Goal: Task Accomplishment & Management: Use online tool/utility

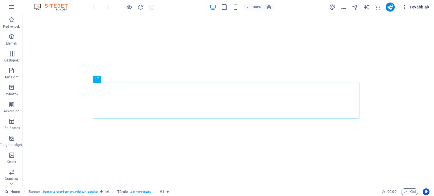
click at [405, 9] on icon "button" at bounding box center [404, 7] width 6 height 6
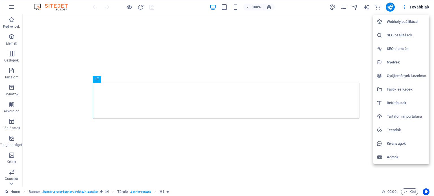
click at [407, 35] on h6 "SEO beállítások" at bounding box center [406, 35] width 39 height 7
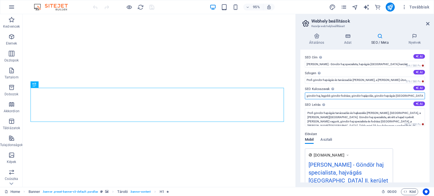
click at [351, 96] on input "göndör haj, legjobb göndör fodrász, göndör hajápolás, göndör hajvágás Budapest,…" at bounding box center [365, 96] width 120 height 7
type input "göndör haj, legjobb göndör fodrász, göndör fodrász, göndör fodrász Budapest, gö…"
click at [428, 23] on icon at bounding box center [427, 23] width 3 height 5
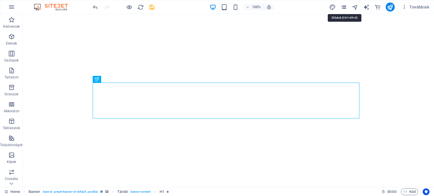
click at [344, 6] on icon "pages" at bounding box center [343, 7] width 6 height 6
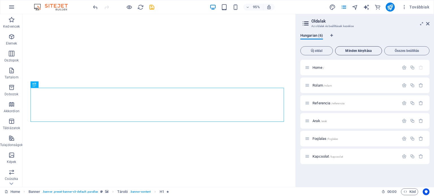
click at [362, 51] on span "Minden kinyitása" at bounding box center [359, 50] width 42 height 3
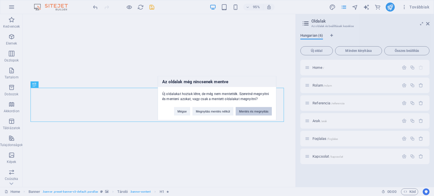
click at [256, 111] on button "Mentés és megnyitás" at bounding box center [254, 111] width 36 height 8
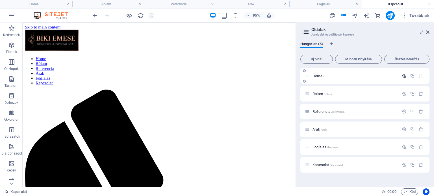
click at [403, 77] on icon "button" at bounding box center [404, 76] width 5 height 5
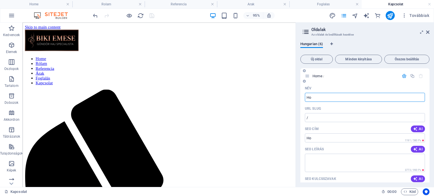
type input "H"
type input "Fő"
type input "/f"
type input "Főoldal"
type input "/fooldal"
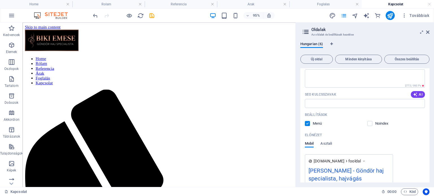
scroll to position [85, 0]
type input "Főoldal"
click at [427, 31] on icon at bounding box center [427, 32] width 3 height 5
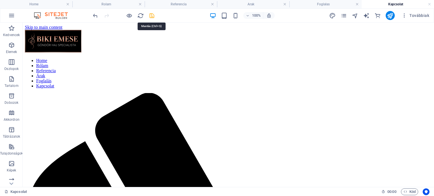
click at [153, 15] on icon "save" at bounding box center [152, 15] width 6 height 6
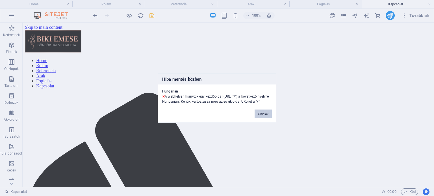
click at [262, 114] on button "Oldalak" at bounding box center [263, 114] width 17 height 8
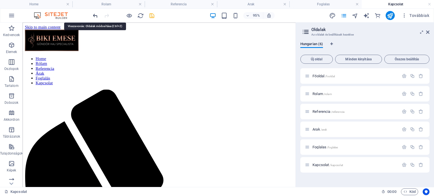
click at [94, 15] on icon "undo" at bounding box center [95, 15] width 6 height 6
click at [427, 32] on icon at bounding box center [427, 32] width 3 height 5
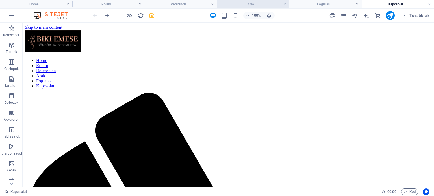
click at [234, 4] on h4 "Arak" at bounding box center [253, 4] width 72 height 6
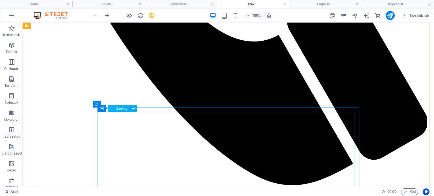
scroll to position [367, 0]
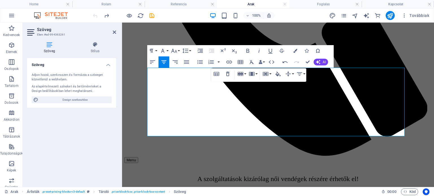
scroll to position [339, 0]
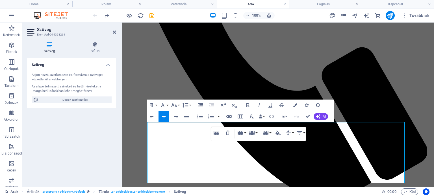
scroll to position [282, 0]
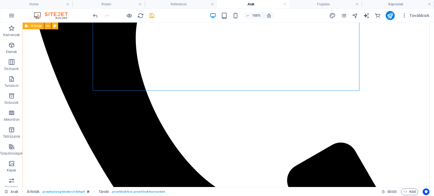
scroll to position [311, 0]
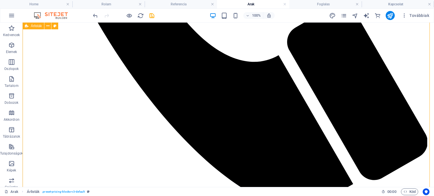
scroll to position [424, 0]
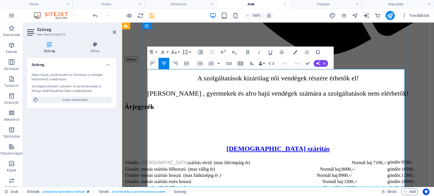
scroll to position [520, 0]
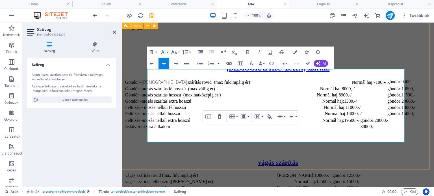
click at [245, 151] on div "mosás szárítás Göndör - mosás szárítás rövid (max fülcimpáig ér) Normál haj 710…" at bounding box center [277, 180] width 307 height 289
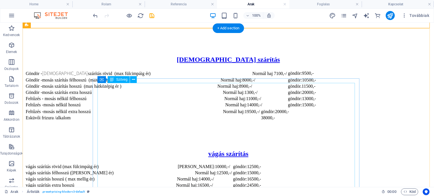
scroll to position [662, 0]
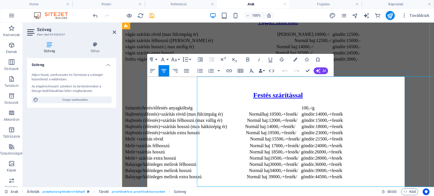
scroll to position [668, 0]
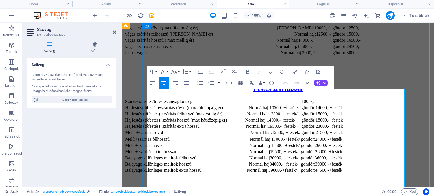
scroll to position [729, 0]
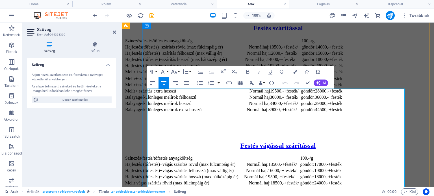
click at [220, 194] on td "Melír vágás szárítás hosszú Normál haj:18500,-+festék/" at bounding box center [236, 197] width 222 height 6
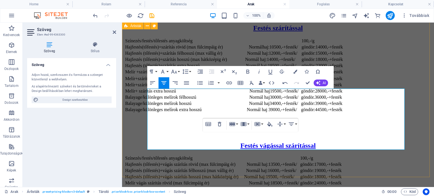
click at [345, 160] on div "Festés vágással szárítással Színezés/festés/tőfestés anyagköltség 100,-/g Hajfe…" at bounding box center [277, 170] width 307 height 114
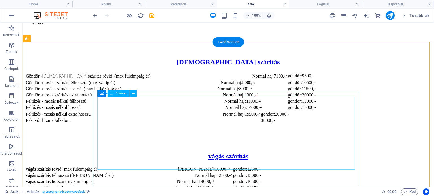
scroll to position [672, 0]
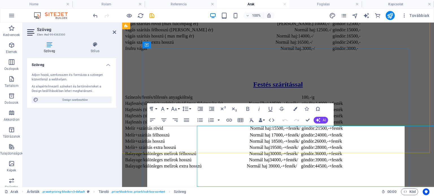
scroll to position [692, 0]
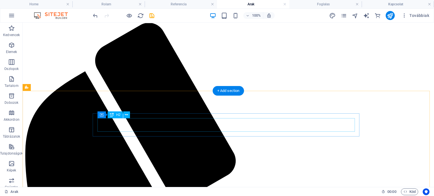
scroll to position [98, 0]
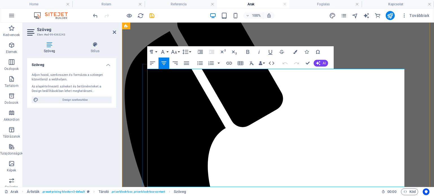
scroll to position [154, 0]
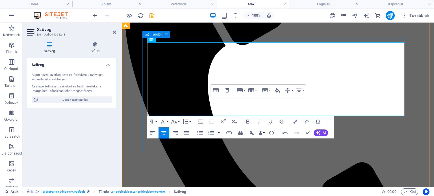
scroll to position [182, 0]
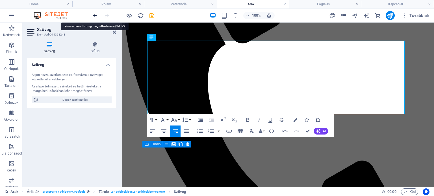
click at [93, 14] on icon "undo" at bounding box center [95, 15] width 6 height 6
click at [94, 13] on icon "undo" at bounding box center [95, 15] width 6 height 6
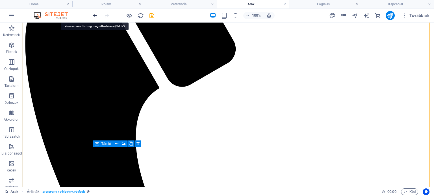
click at [94, 13] on icon "undo" at bounding box center [95, 15] width 6 height 6
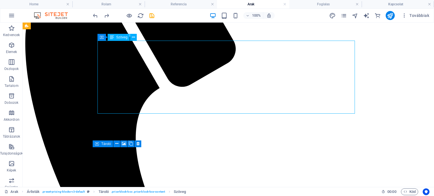
drag, startPoint x: 236, startPoint y: 108, endPoint x: 137, endPoint y: 108, distance: 99.2
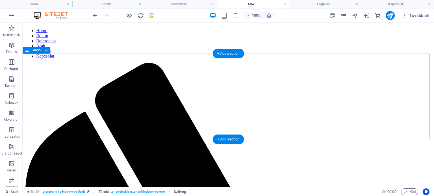
scroll to position [13, 0]
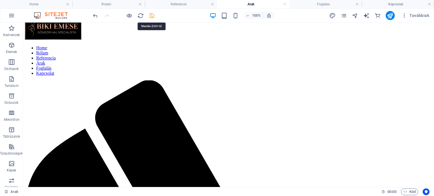
click at [153, 14] on icon "save" at bounding box center [152, 15] width 6 height 6
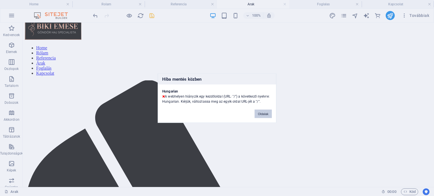
click at [264, 111] on button "Oldalak" at bounding box center [263, 114] width 17 height 8
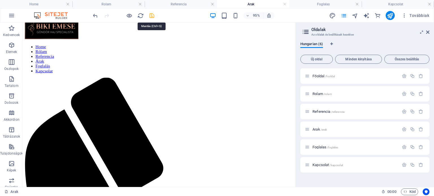
click at [154, 16] on icon "save" at bounding box center [152, 15] width 6 height 6
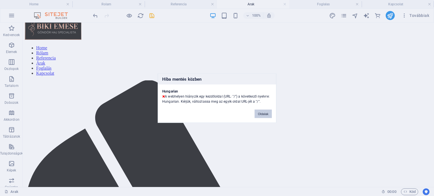
click at [265, 116] on button "Oldalak" at bounding box center [263, 114] width 17 height 8
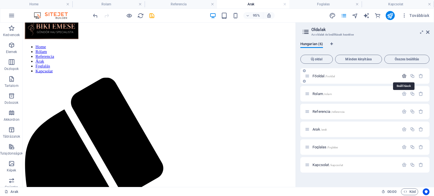
click at [404, 77] on icon "button" at bounding box center [404, 76] width 5 height 5
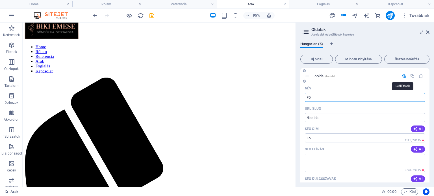
type input "F"
type input "/"
type input "Ho"
type input "/h"
type input "Home"
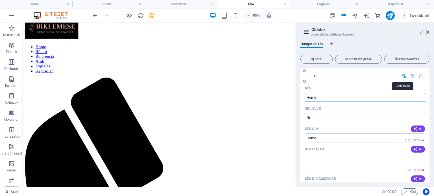
type input "/home"
type input "Home"
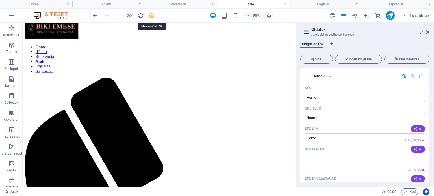
click at [153, 14] on icon "save" at bounding box center [152, 15] width 6 height 6
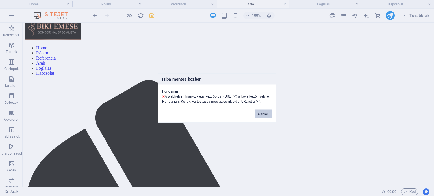
click at [263, 116] on button "Oldalak" at bounding box center [263, 114] width 17 height 8
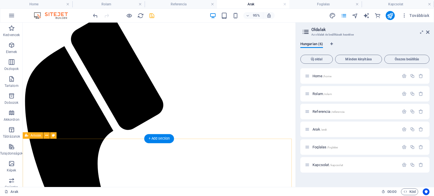
scroll to position [0, 0]
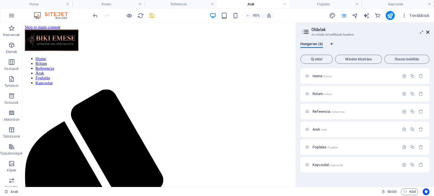
click at [427, 33] on icon at bounding box center [427, 32] width 3 height 5
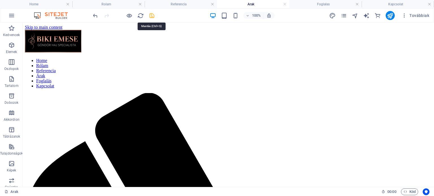
click at [150, 17] on icon "save" at bounding box center [152, 15] width 6 height 6
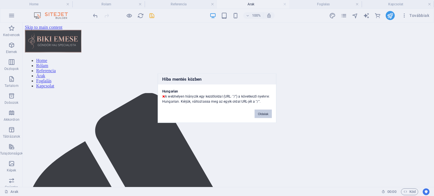
click at [260, 113] on button "Oldalak" at bounding box center [263, 114] width 17 height 8
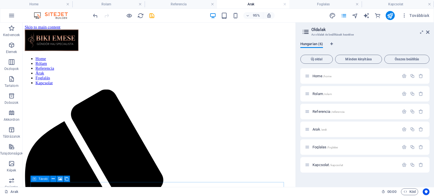
click at [310, 44] on span "Hungarian (6)" at bounding box center [311, 45] width 23 height 8
click at [331, 44] on icon "Nyelv fülek" at bounding box center [331, 43] width 3 height 3
select select "65"
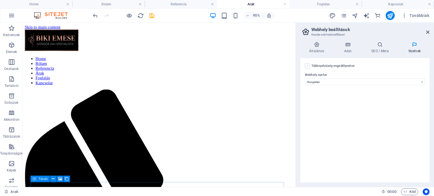
click at [307, 66] on label at bounding box center [307, 66] width 5 height 5
click at [0, 0] on input "Többnyelvűség engedélyezése A többnyelvűség letiltásához törölje az összes nyel…" at bounding box center [0, 0] width 0 height 0
select select
click at [308, 66] on label at bounding box center [307, 66] width 5 height 5
click at [0, 0] on input "Többnyelvűség engedélyezése A többnyelvűség letiltásához törölje az összes nyel…" at bounding box center [0, 0] width 0 height 0
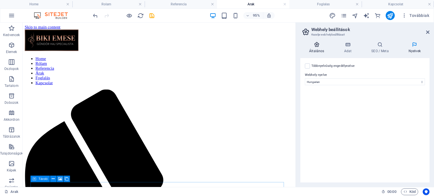
click at [315, 51] on h4 "Általános" at bounding box center [317, 48] width 35 height 12
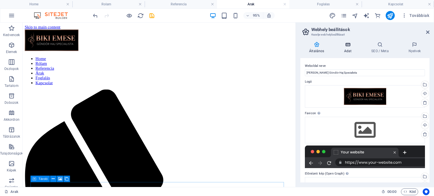
click at [345, 49] on h4 "Adat" at bounding box center [348, 48] width 27 height 12
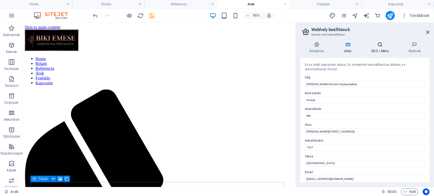
click at [375, 48] on h4 "SEO / Meta" at bounding box center [380, 48] width 37 height 12
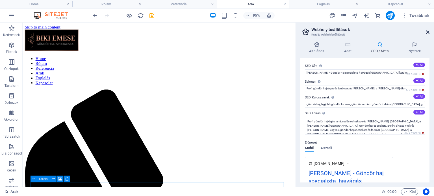
click at [429, 34] on icon at bounding box center [427, 32] width 3 height 5
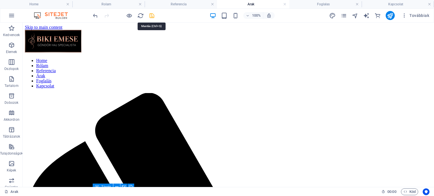
click at [150, 16] on icon "save" at bounding box center [152, 15] width 6 height 6
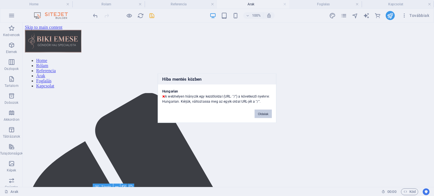
click at [264, 114] on button "Oldalak" at bounding box center [263, 114] width 17 height 8
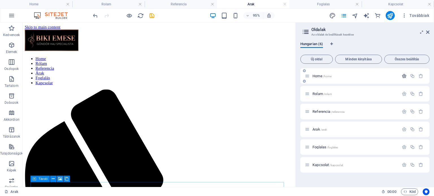
click at [403, 77] on icon "button" at bounding box center [404, 76] width 5 height 5
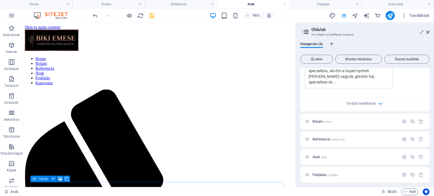
scroll to position [249, 0]
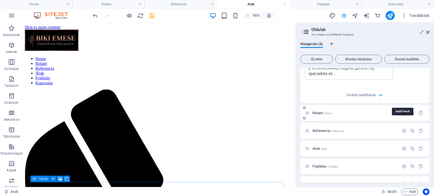
click at [402, 111] on icon "button" at bounding box center [404, 113] width 5 height 5
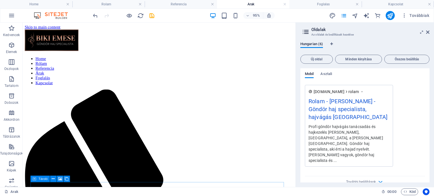
scroll to position [498, 0]
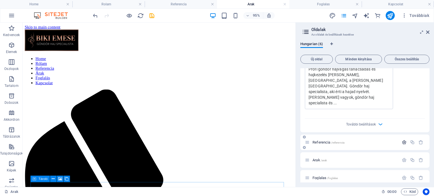
click at [403, 140] on icon "button" at bounding box center [404, 142] width 5 height 5
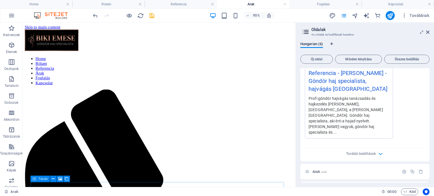
scroll to position [747, 0]
click at [402, 169] on icon "button" at bounding box center [404, 171] width 5 height 5
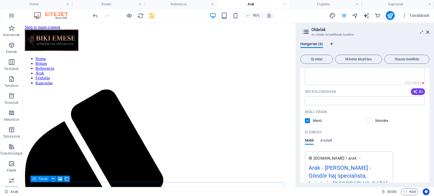
scroll to position [995, 0]
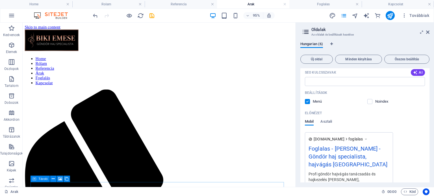
scroll to position [1244, 0]
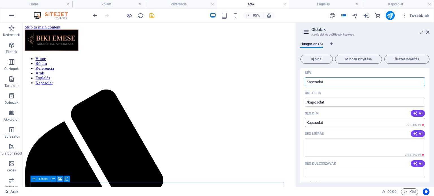
scroll to position [1493, 0]
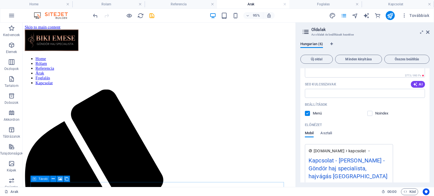
click at [429, 33] on aside "Oldalak Az oldalak és beállításaik kezelése Hungarian (6) Új oldal Minden kinyi…" at bounding box center [364, 105] width 138 height 165
click at [427, 33] on icon at bounding box center [427, 32] width 3 height 5
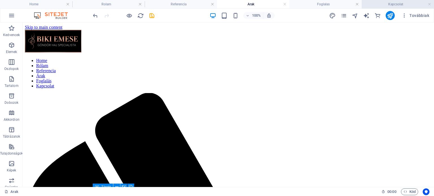
click at [413, 5] on h4 "Kapcsolat" at bounding box center [398, 4] width 72 height 6
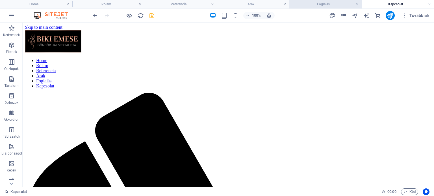
click at [318, 5] on h4 "Foglalas" at bounding box center [325, 4] width 72 height 6
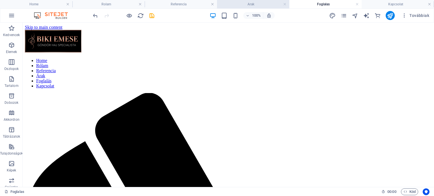
click at [259, 3] on h4 "Arak" at bounding box center [253, 4] width 72 height 6
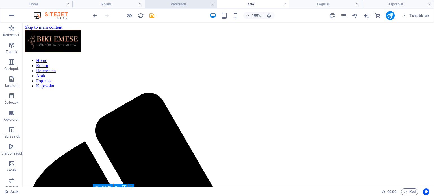
click at [174, 3] on h4 "Referencia" at bounding box center [181, 4] width 72 height 6
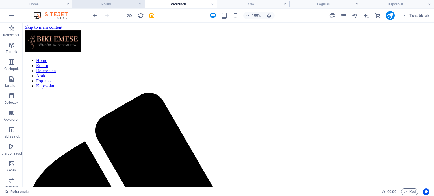
click at [118, 5] on h4 "Rolam" at bounding box center [108, 4] width 72 height 6
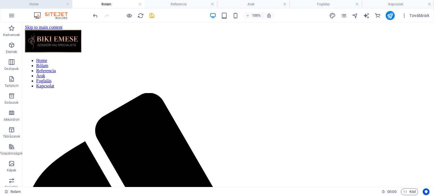
click at [55, 3] on h4 "Home" at bounding box center [36, 4] width 72 height 6
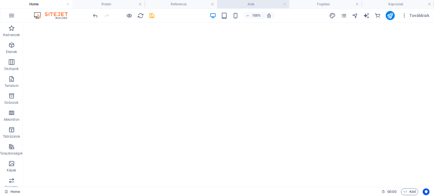
click at [250, 3] on h4 "Arak" at bounding box center [253, 4] width 72 height 6
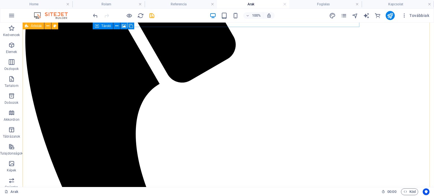
scroll to position [186, 0]
click at [151, 16] on icon "save" at bounding box center [152, 15] width 6 height 6
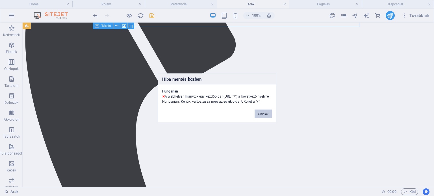
click at [262, 113] on button "Oldalak" at bounding box center [263, 114] width 17 height 8
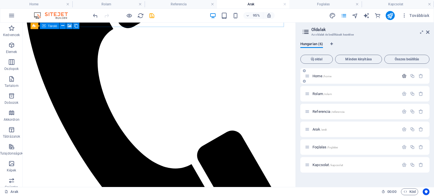
click at [404, 75] on icon "button" at bounding box center [404, 76] width 5 height 5
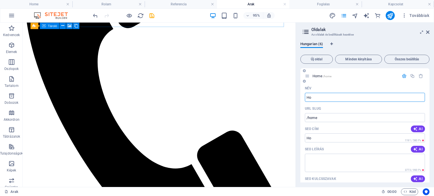
type input "H"
type input "/ho"
type input "H"
type input "/h"
type input "Haza"
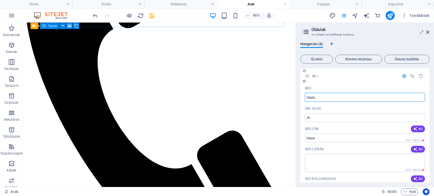
type input "/haza"
type input "H"
type input "/"
click at [321, 96] on input "Név" at bounding box center [365, 97] width 120 height 9
type input "Home"
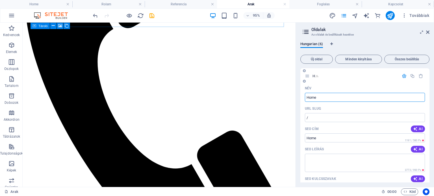
type input "/h"
type input "Home"
type input "/home"
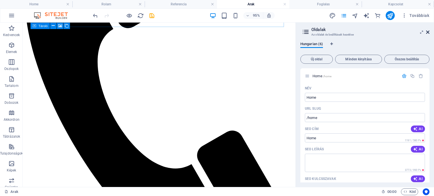
click at [428, 32] on icon at bounding box center [427, 32] width 3 height 5
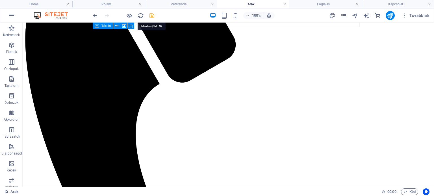
click at [152, 14] on icon "save" at bounding box center [152, 15] width 6 height 6
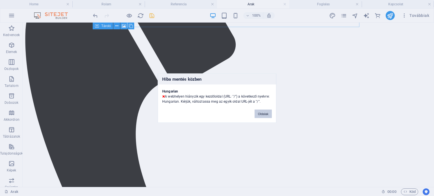
click at [259, 114] on button "Oldalak" at bounding box center [263, 114] width 17 height 8
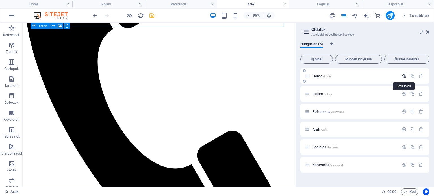
click at [405, 74] on icon "button" at bounding box center [404, 76] width 5 height 5
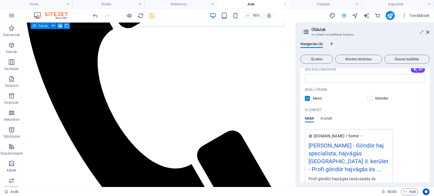
scroll to position [0, 0]
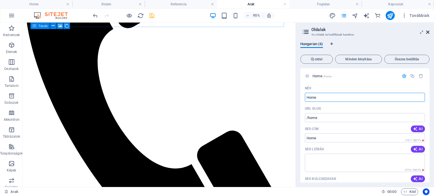
click at [426, 30] on icon at bounding box center [427, 32] width 3 height 5
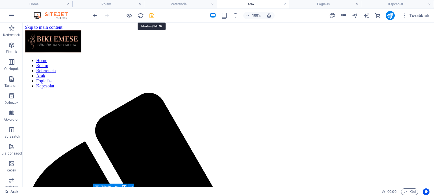
click at [152, 16] on icon "save" at bounding box center [152, 15] width 6 height 6
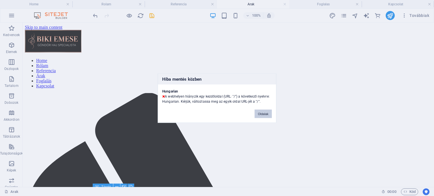
click at [264, 114] on button "Oldalak" at bounding box center [263, 114] width 17 height 8
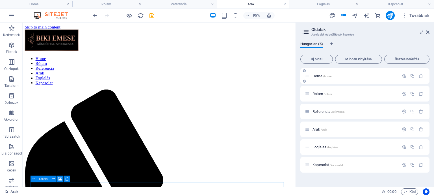
click at [328, 78] on div "Home /home" at bounding box center [352, 76] width 94 height 6
click at [375, 73] on div "Home /home" at bounding box center [352, 76] width 94 height 6
click at [321, 76] on span "Home /home" at bounding box center [321, 76] width 19 height 4
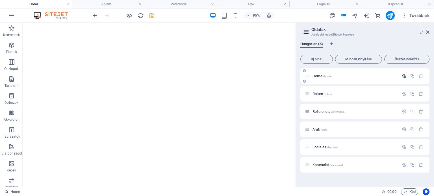
click at [405, 76] on icon "button" at bounding box center [404, 76] width 5 height 5
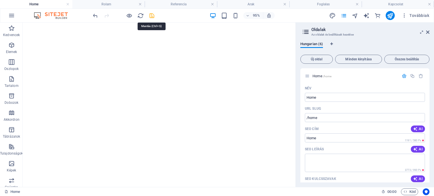
click at [150, 15] on icon "save" at bounding box center [152, 15] width 6 height 6
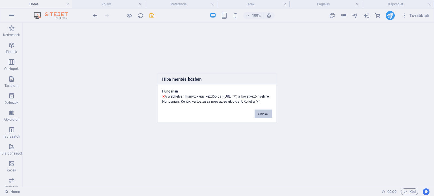
click at [263, 113] on button "Oldalak" at bounding box center [263, 114] width 17 height 8
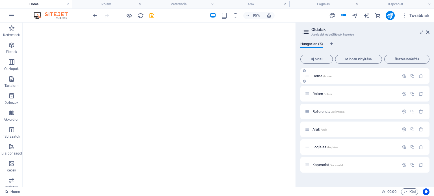
click at [306, 78] on icon at bounding box center [307, 76] width 5 height 5
click at [404, 76] on icon "button" at bounding box center [404, 76] width 5 height 5
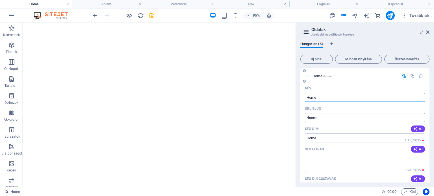
click at [361, 115] on input "/home" at bounding box center [365, 117] width 120 height 9
type input "/"
type input "b"
click at [336, 95] on input "Home" at bounding box center [365, 97] width 120 height 9
type input "H"
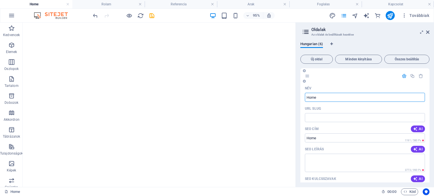
type input "Home"
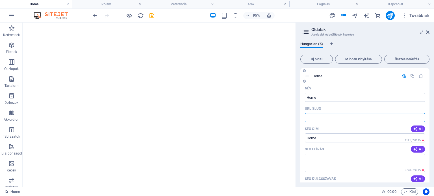
click at [338, 117] on input "URL SLUG" at bounding box center [365, 117] width 120 height 9
type input "/home"
click at [343, 100] on input "Home" at bounding box center [365, 97] width 120 height 9
click at [150, 16] on icon "save" at bounding box center [152, 15] width 6 height 6
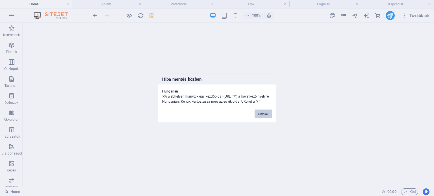
click at [260, 116] on button "Oldalak" at bounding box center [263, 114] width 17 height 8
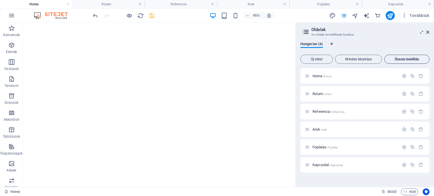
click at [398, 59] on span "Összes beállítás" at bounding box center [407, 59] width 40 height 3
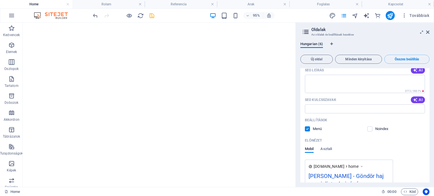
scroll to position [79, 0]
click at [367, 130] on label at bounding box center [369, 129] width 5 height 5
click at [0, 0] on input "checkbox" at bounding box center [0, 0] width 0 height 0
click at [150, 18] on icon "save" at bounding box center [152, 15] width 6 height 6
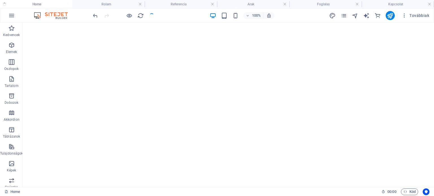
click at [150, 16] on div at bounding box center [123, 15] width 63 height 9
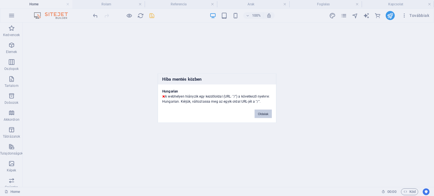
click at [262, 114] on button "Oldalak" at bounding box center [263, 114] width 17 height 8
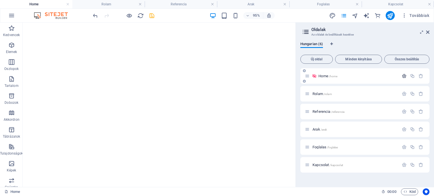
click at [402, 76] on icon "button" at bounding box center [404, 76] width 5 height 5
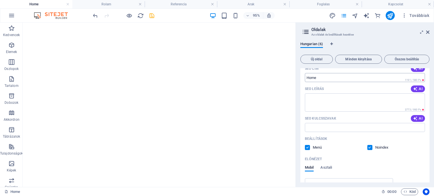
scroll to position [61, 0]
click at [368, 148] on label at bounding box center [369, 147] width 5 height 5
click at [0, 0] on input "checkbox" at bounding box center [0, 0] width 0 height 0
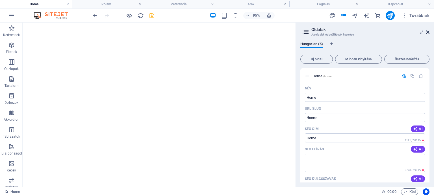
click at [427, 32] on icon at bounding box center [427, 32] width 3 height 5
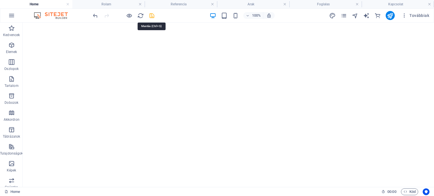
click at [149, 17] on icon "save" at bounding box center [152, 15] width 6 height 6
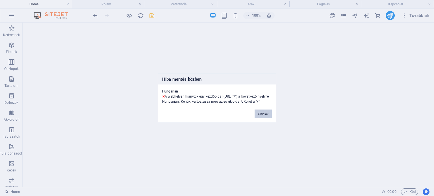
click at [265, 116] on button "Oldalak" at bounding box center [263, 114] width 17 height 8
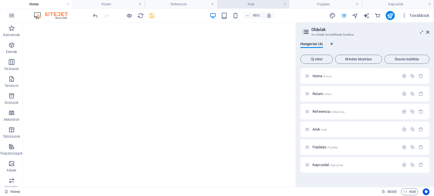
click at [243, 5] on h4 "Arak" at bounding box center [253, 4] width 72 height 6
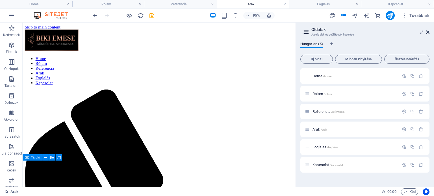
click at [427, 33] on icon at bounding box center [427, 32] width 3 height 5
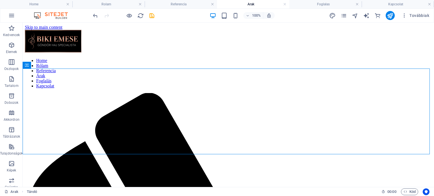
click at [256, 4] on h4 "Arak" at bounding box center [253, 4] width 72 height 6
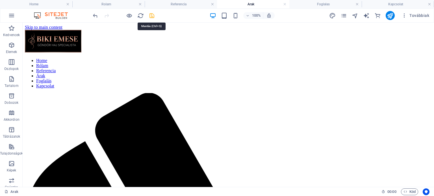
click at [151, 18] on icon "save" at bounding box center [152, 15] width 6 height 6
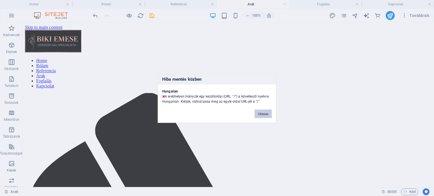
click at [262, 114] on button "Oldalak" at bounding box center [263, 114] width 17 height 8
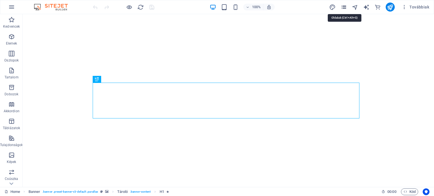
click at [344, 9] on icon "pages" at bounding box center [343, 7] width 6 height 6
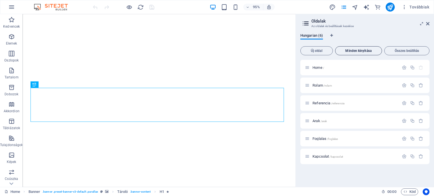
click at [363, 48] on button "Minden kinyitása" at bounding box center [358, 50] width 47 height 9
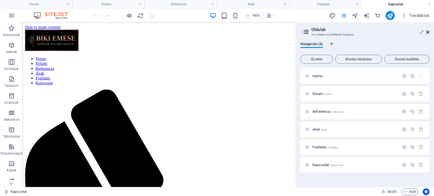
click at [427, 32] on icon at bounding box center [427, 32] width 3 height 5
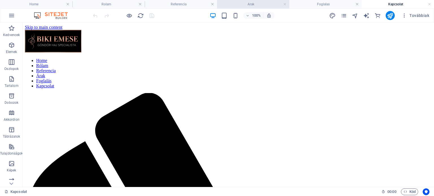
click at [248, 4] on h4 "Arak" at bounding box center [253, 4] width 72 height 6
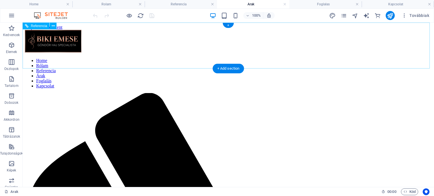
click at [297, 58] on nav "Home Rólam Referencia Árak Foglalás Kapcsolat" at bounding box center [228, 73] width 407 height 31
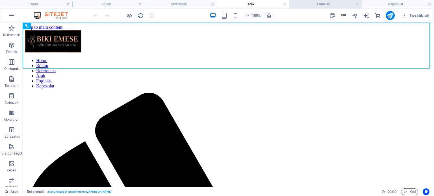
click at [311, 6] on h4 "Foglalas" at bounding box center [325, 4] width 72 height 6
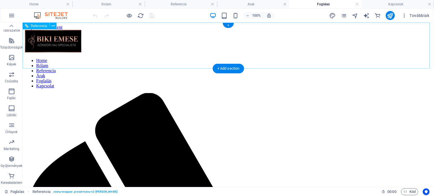
click at [299, 58] on nav "Home Rólam Referencia Árak Foglalás Kapcsolat" at bounding box center [228, 73] width 407 height 31
click at [224, 68] on div "+ Add section" at bounding box center [228, 69] width 31 height 10
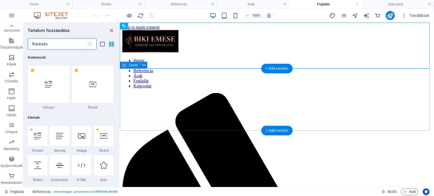
scroll to position [988, 0]
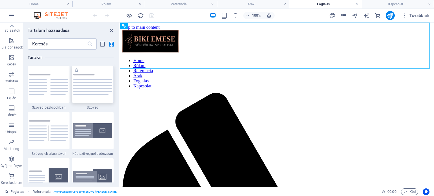
click at [85, 86] on img at bounding box center [92, 84] width 39 height 21
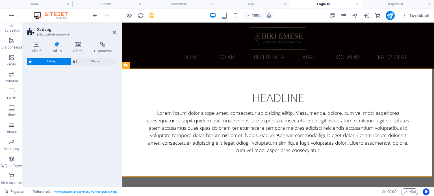
select select "preset-text-v2-default"
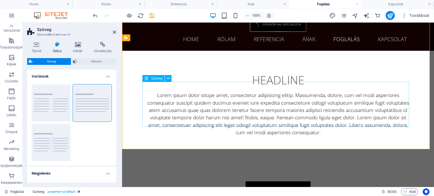
scroll to position [28, 0]
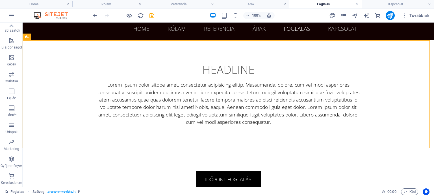
click at [312, 6] on h4 "Foglalas" at bounding box center [325, 4] width 72 height 6
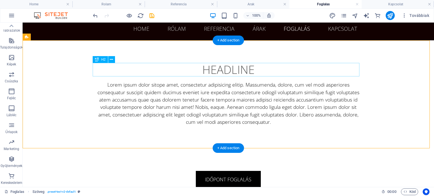
click at [162, 63] on div "Headline" at bounding box center [228, 70] width 267 height 14
click at [247, 69] on div "Headline" at bounding box center [228, 70] width 267 height 14
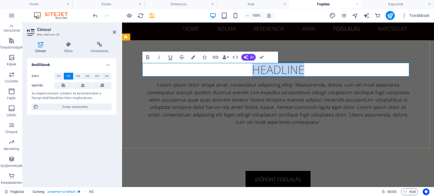
click at [304, 71] on h2 "Headline" at bounding box center [278, 70] width 267 height 14
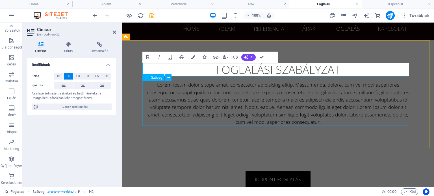
click at [258, 94] on div "Lorem ipsum dolor sitope amet, consectetur adipisicing elitip. Massumenda, dolo…" at bounding box center [278, 103] width 267 height 45
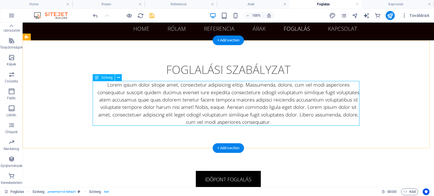
click at [271, 120] on div "Lorem ipsum dolor sitope amet, consectetur adipisicing elitip. Massumenda, dolo…" at bounding box center [228, 103] width 267 height 45
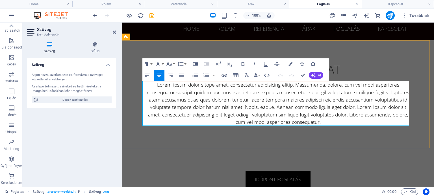
click at [319, 123] on p "Lorem ipsum dolor sitope amet, consectetur adipisicing elitip. Massumenda, dolo…" at bounding box center [278, 103] width 267 height 45
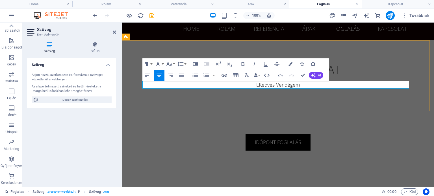
click at [257, 84] on p "LKedves Vendégem" at bounding box center [278, 84] width 267 height 7
click at [160, 64] on icon "button" at bounding box center [158, 64] width 7 height 7
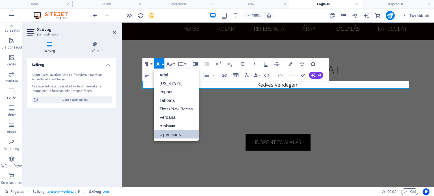
scroll to position [0, 0]
click at [299, 85] on p "Kedves Vendégem" at bounding box center [278, 84] width 267 height 7
click at [158, 64] on icon "button" at bounding box center [158, 64] width 7 height 7
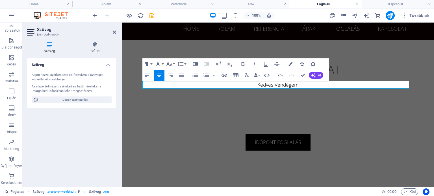
click at [302, 62] on icon "button" at bounding box center [302, 64] width 4 height 4
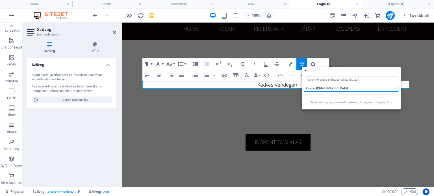
click at [321, 88] on select "Összes [DEMOGRAPHIC_DATA]... IcoFont Ionicons FontAwesome Brands FontAwesome Du…" at bounding box center [351, 88] width 94 height 7
click at [306, 70] on icon "button" at bounding box center [306, 70] width 3 height 3
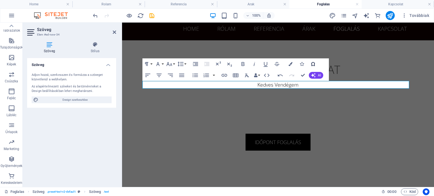
click at [313, 64] on icon "button" at bounding box center [313, 64] width 7 height 7
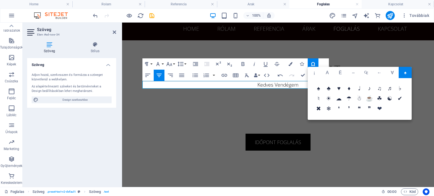
click at [379, 109] on span "❤" at bounding box center [379, 109] width 10 height 10
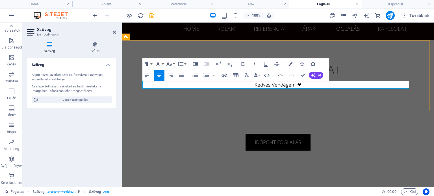
click at [308, 86] on p "Kedves Vendégem ❤" at bounding box center [278, 84] width 267 height 7
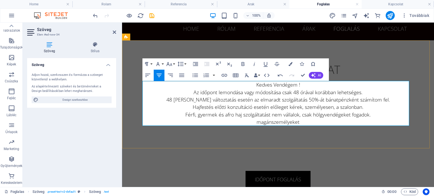
click at [259, 122] on p "​magánszemélyeket" at bounding box center [278, 121] width 267 height 7
click at [301, 124] on p "Magánszemélyeket" at bounding box center [278, 121] width 267 height 7
click at [259, 122] on p "Magánszemélyeket" at bounding box center [278, 121] width 267 height 7
click at [310, 123] on p "Kizárólag m agánszemélyeket" at bounding box center [278, 121] width 267 height 7
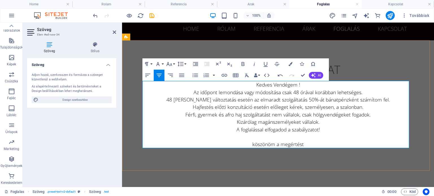
click at [251, 144] on p "köszönöm a megértést" at bounding box center [278, 144] width 267 height 7
click at [302, 145] on p "[PERSON_NAME] a megértést" at bounding box center [278, 144] width 267 height 7
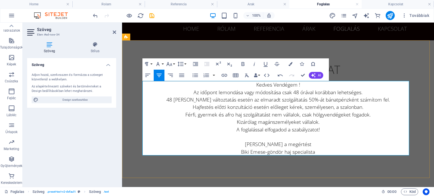
click at [151, 137] on p at bounding box center [278, 136] width 267 height 7
drag, startPoint x: 216, startPoint y: 91, endPoint x: 281, endPoint y: 90, distance: 65.8
click at [281, 90] on p "Az időpont lemondása vagy módosítása csak 48 órával korábban lehetséges." at bounding box center [278, 92] width 267 height 7
click at [242, 63] on icon "button" at bounding box center [243, 64] width 3 height 4
drag, startPoint x: 292, startPoint y: 92, endPoint x: 360, endPoint y: 93, distance: 68.7
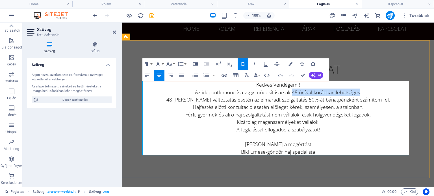
click at [360, 93] on p "Az időpont lemondása vagy módosítása csak 48 órával korábban lehetséges." at bounding box center [278, 92] width 267 height 7
click at [243, 61] on icon "button" at bounding box center [243, 64] width 7 height 7
click at [267, 64] on icon "button" at bounding box center [265, 64] width 7 height 7
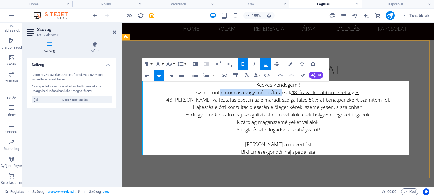
drag, startPoint x: 216, startPoint y: 92, endPoint x: 278, endPoint y: 92, distance: 62.1
click at [278, 92] on p "Az időpont lemondása vagy módosítása csak 48 órával korábban lehetséges ." at bounding box center [278, 92] width 267 height 7
click at [266, 64] on icon "button" at bounding box center [265, 64] width 7 height 7
click at [253, 64] on icon "button" at bounding box center [254, 64] width 7 height 7
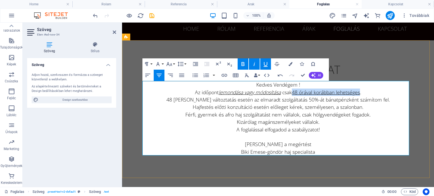
drag, startPoint x: 292, startPoint y: 92, endPoint x: 359, endPoint y: 90, distance: 67.5
click at [359, 90] on u "48 órával korábban lehetséges" at bounding box center [326, 92] width 68 height 7
click at [255, 63] on icon "button" at bounding box center [254, 64] width 7 height 7
click at [243, 64] on icon "button" at bounding box center [243, 64] width 3 height 4
click at [244, 64] on icon "button" at bounding box center [243, 64] width 3 height 4
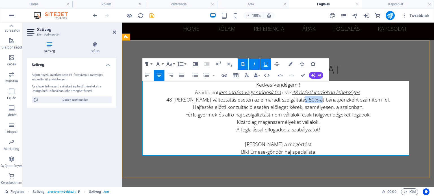
drag, startPoint x: 299, startPoint y: 100, endPoint x: 316, endPoint y: 99, distance: 17.0
click at [316, 99] on p "48 [PERSON_NAME] változtatás esetén az elmaradt szolgáltatás 50%-át bánatpénzké…" at bounding box center [278, 99] width 267 height 7
click at [265, 65] on icon "button" at bounding box center [265, 64] width 7 height 7
click at [254, 65] on icon "button" at bounding box center [254, 64] width 1 height 4
click at [245, 65] on icon "button" at bounding box center [243, 64] width 7 height 7
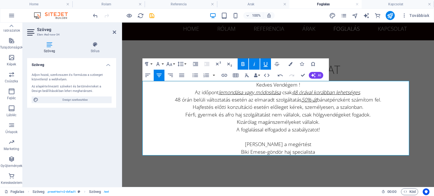
click at [245, 65] on icon "button" at bounding box center [243, 64] width 7 height 7
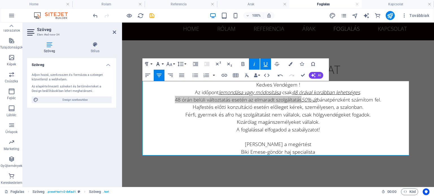
click at [160, 63] on icon "button" at bounding box center [158, 64] width 7 height 7
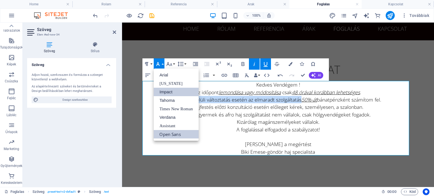
click at [166, 89] on link "Impact" at bounding box center [176, 92] width 45 height 8
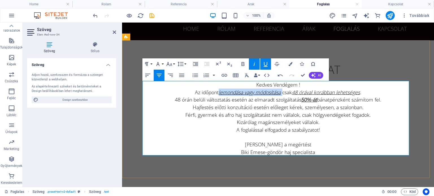
drag, startPoint x: 216, startPoint y: 91, endPoint x: 280, endPoint y: 93, distance: 64.2
click at [280, 93] on p "Az időpont lemondása vagy módosítása csak 48 órával korábban lehetséges ." at bounding box center [278, 92] width 267 height 7
click at [255, 65] on icon "button" at bounding box center [254, 64] width 7 height 7
click at [263, 64] on icon "button" at bounding box center [265, 64] width 7 height 7
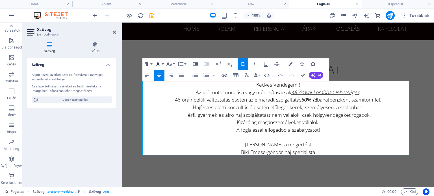
click at [162, 63] on button "Font Family" at bounding box center [159, 63] width 11 height 11
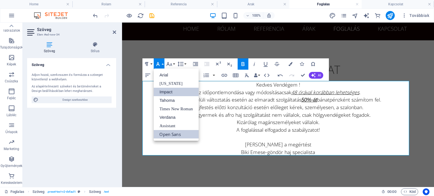
click at [170, 92] on link "Impact" at bounding box center [176, 92] width 45 height 8
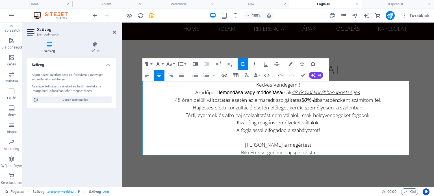
click at [254, 64] on icon "button" at bounding box center [254, 64] width 1 height 4
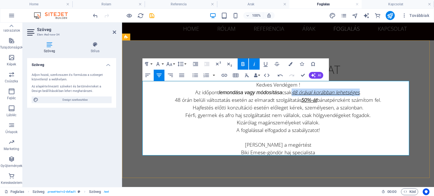
drag, startPoint x: 289, startPoint y: 93, endPoint x: 357, endPoint y: 91, distance: 67.8
click at [357, 91] on p "Az időpont lemondása vagy módosítása csak 48 órával korábban lehetséges ." at bounding box center [278, 93] width 267 height 8
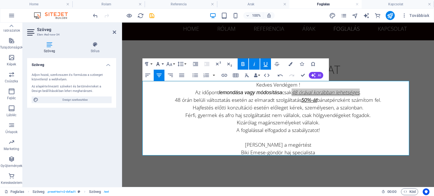
click at [160, 61] on icon "button" at bounding box center [158, 64] width 7 height 7
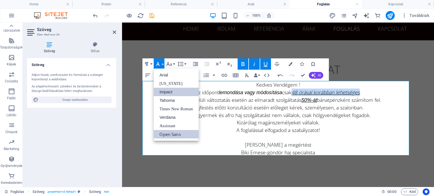
click at [166, 90] on link "Impact" at bounding box center [176, 92] width 45 height 8
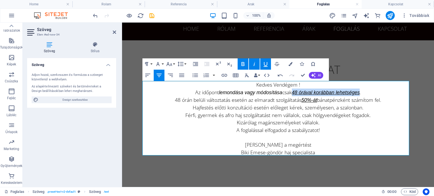
click at [242, 67] on icon "button" at bounding box center [243, 64] width 7 height 7
click at [251, 65] on icon "button" at bounding box center [254, 64] width 7 height 7
click at [265, 65] on icon "button" at bounding box center [265, 64] width 7 height 7
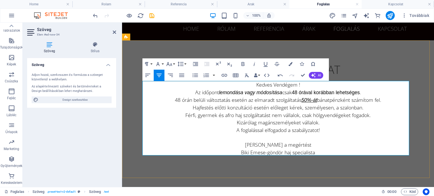
click at [362, 91] on p "Az időpont lemondása vagy módosítása csak 48 órával korábban lehetséges ." at bounding box center [278, 93] width 267 height 8
drag, startPoint x: 299, startPoint y: 100, endPoint x: 314, endPoint y: 97, distance: 16.1
click at [314, 97] on p "48 [PERSON_NAME] változtatás esetén az elmaradt szolgáltatás 50%-át bánatpénzké…" at bounding box center [278, 100] width 267 height 8
click at [305, 100] on span "50%-át" at bounding box center [309, 100] width 16 height 6
drag, startPoint x: 301, startPoint y: 100, endPoint x: 314, endPoint y: 100, distance: 13.6
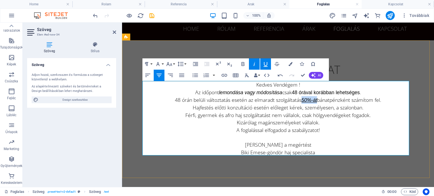
click at [314, 100] on span "50%-át" at bounding box center [309, 100] width 16 height 6
click at [256, 65] on icon "button" at bounding box center [254, 64] width 7 height 7
click at [265, 66] on icon "button" at bounding box center [266, 64] width 4 height 5
drag, startPoint x: 222, startPoint y: 92, endPoint x: 281, endPoint y: 91, distance: 58.5
click at [281, 91] on p "Az időpont lemondása vagy módosítása csak 48 órával korábban lehetséges ." at bounding box center [278, 93] width 267 height 8
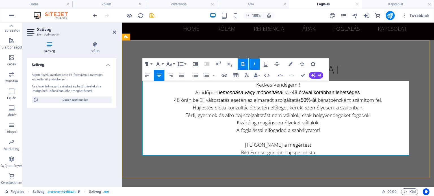
drag, startPoint x: 221, startPoint y: 91, endPoint x: 281, endPoint y: 93, distance: 59.6
click at [281, 93] on p "Az időpont lemondása vagy módosítása csak 48 órával korábban lehetséges ." at bounding box center [278, 93] width 267 height 8
click at [246, 63] on icon "button" at bounding box center [243, 64] width 7 height 7
click at [252, 63] on icon "button" at bounding box center [254, 64] width 7 height 7
click at [337, 135] on p at bounding box center [278, 137] width 267 height 7
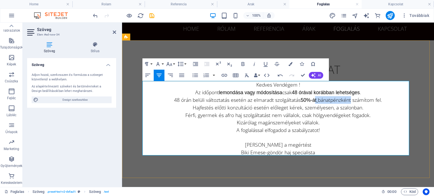
drag, startPoint x: 313, startPoint y: 100, endPoint x: 348, endPoint y: 98, distance: 35.6
click at [348, 98] on p "48 [PERSON_NAME] változtatás esetén az elmaradt szolgáltatás 50%-át bánatpénzké…" at bounding box center [278, 100] width 267 height 8
click at [157, 63] on icon "button" at bounding box center [158, 64] width 7 height 7
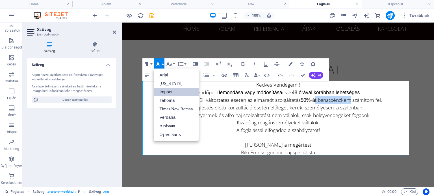
click at [166, 92] on link "Impact" at bounding box center [176, 92] width 45 height 8
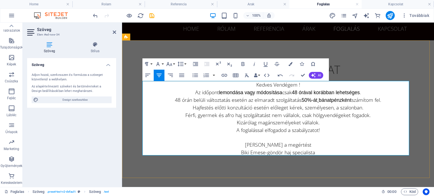
click at [307, 102] on span "50%-át bánatpénzként" at bounding box center [326, 100] width 50 height 6
click at [316, 100] on span "50%-át bánatpénzként" at bounding box center [326, 100] width 50 height 6
click at [253, 61] on icon "button" at bounding box center [254, 64] width 7 height 7
click at [266, 62] on icon "button" at bounding box center [265, 64] width 7 height 7
drag, startPoint x: 191, startPoint y: 106, endPoint x: 251, endPoint y: 107, distance: 59.9
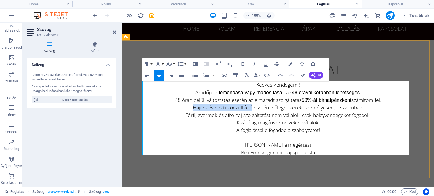
click at [251, 107] on p "​Hajfestés előtti konzultáció esetén előleget kérek, személyesen, a szalonban." at bounding box center [278, 107] width 267 height 7
click at [158, 63] on icon "button" at bounding box center [157, 64] width 3 height 4
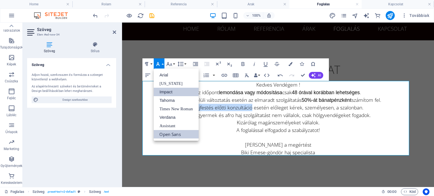
click at [168, 90] on link "Impact" at bounding box center [176, 92] width 45 height 8
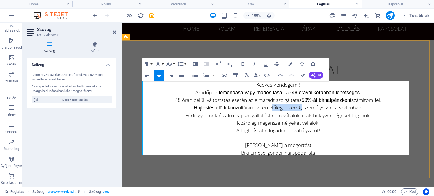
drag, startPoint x: 266, startPoint y: 108, endPoint x: 297, endPoint y: 108, distance: 31.6
click at [297, 108] on p "​Hajfestés előtti konzultáció esetén előleget kérek, személyesen, a szalonban." at bounding box center [278, 108] width 267 height 8
click at [159, 61] on icon "button" at bounding box center [158, 64] width 7 height 7
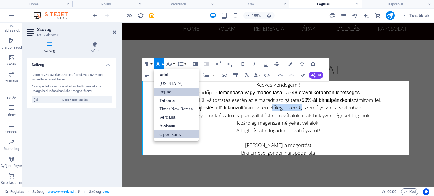
click at [167, 89] on link "Impact" at bounding box center [176, 92] width 45 height 8
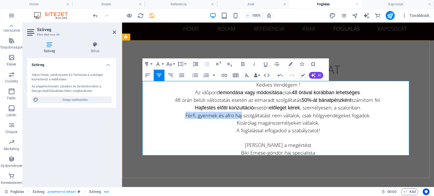
drag, startPoint x: 183, startPoint y: 115, endPoint x: 240, endPoint y: 115, distance: 56.5
click at [240, 115] on p "​Férfi, gyermek és afro haj szolgáltatást nem vállalok, csak hölgyvendégeket fo…" at bounding box center [278, 115] width 267 height 7
click at [160, 64] on icon "button" at bounding box center [158, 64] width 7 height 7
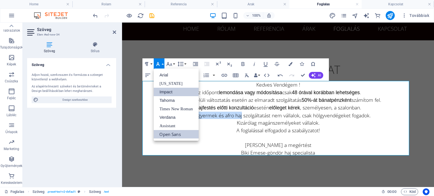
click at [169, 92] on link "Impact" at bounding box center [176, 92] width 45 height 8
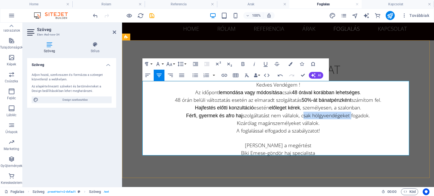
drag, startPoint x: 297, startPoint y: 115, endPoint x: 345, endPoint y: 114, distance: 48.0
click at [345, 114] on p "​Férfi, gyermek és afro haj szolgáltatást nem vállalok, csak hölgyvendégeket fo…" at bounding box center [278, 116] width 267 height 8
click at [159, 63] on icon "button" at bounding box center [158, 64] width 7 height 7
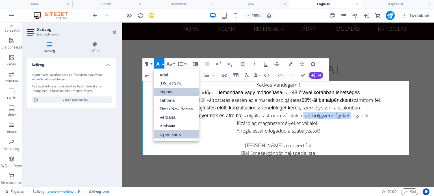
click at [165, 89] on link "Impact" at bounding box center [176, 92] width 45 height 8
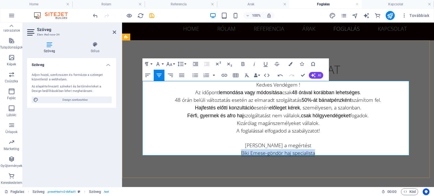
drag, startPoint x: 236, startPoint y: 151, endPoint x: 319, endPoint y: 151, distance: 83.1
click at [319, 151] on p "Biki Emese-göndör haj specialista" at bounding box center [278, 152] width 267 height 7
click at [159, 64] on icon "button" at bounding box center [158, 64] width 7 height 7
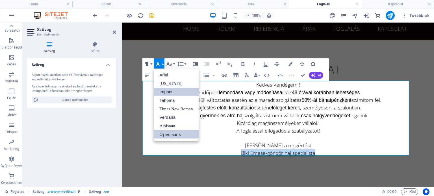
click at [168, 90] on link "Impact" at bounding box center [176, 92] width 45 height 8
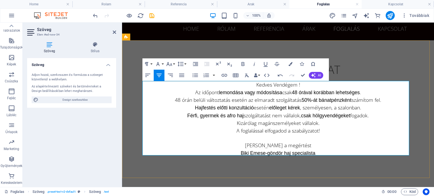
click at [193, 142] on p "[PERSON_NAME] a megértést" at bounding box center [278, 145] width 267 height 7
click at [377, 61] on div "foglalási szabályzat Kedves Vendégem ! Az időpont lemondása vagy módosítása csa…" at bounding box center [278, 109] width 312 height 139
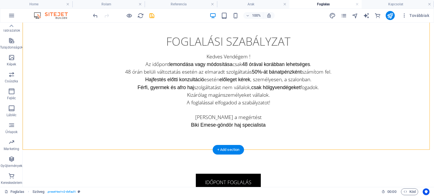
scroll to position [85, 0]
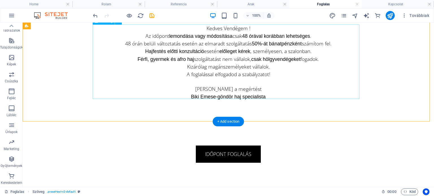
click at [256, 88] on div "Kedves Vendégem ! Az időpont lemondása vagy módosítása csak 48 órával korábban …" at bounding box center [228, 63] width 267 height 76
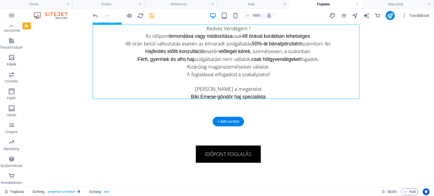
click at [256, 88] on div "Kedves Vendégem ! Az időpont lemondása vagy módosítása csak 48 órával korábban …" at bounding box center [228, 63] width 267 height 76
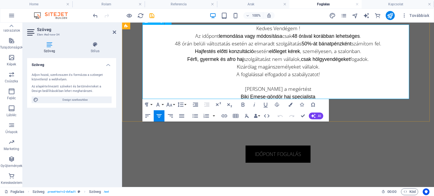
click at [306, 88] on p "[PERSON_NAME] a megértést" at bounding box center [278, 88] width 267 height 7
click at [334, 89] on p "[PERSON_NAME] a megértést !" at bounding box center [278, 88] width 267 height 7
click at [349, 116] on div "foglalási szabályzat Kedves Vendégem ! Az időpont lemondása vagy módosítása csa…" at bounding box center [278, 53] width 312 height 139
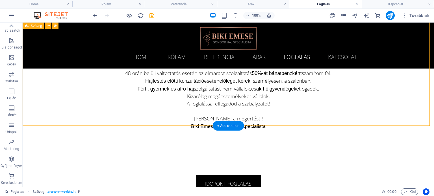
scroll to position [0, 0]
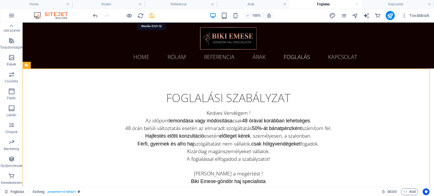
click at [150, 13] on icon "save" at bounding box center [152, 15] width 6 height 6
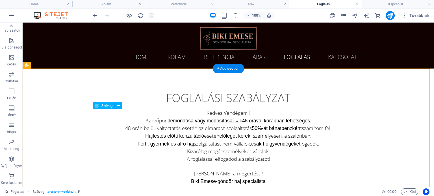
drag, startPoint x: 185, startPoint y: 111, endPoint x: 220, endPoint y: 111, distance: 35.0
click at [220, 111] on div "Kedves Vendégem ! Az időpont lemondása vagy módosítása csak 48 órával korábban …" at bounding box center [228, 147] width 267 height 76
click at [219, 127] on div "Kedves Vendégem ! Az időpont lemondása vagy módosítása csak 48 órával korábban …" at bounding box center [228, 147] width 267 height 76
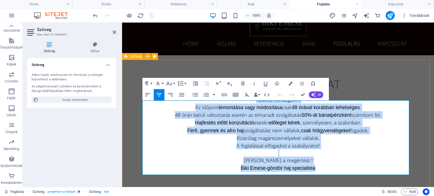
drag, startPoint x: 254, startPoint y: 114, endPoint x: 362, endPoint y: 183, distance: 128.5
click at [362, 183] on div "foglalási szabályzat Kedves Vendégem ! Az időpont lemondása vagy módosítása csa…" at bounding box center [278, 124] width 312 height 139
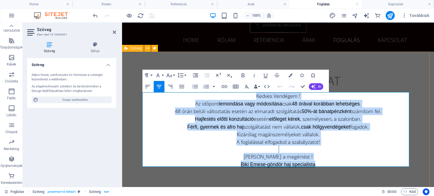
copy div "Kedves Vendégem ! Az időpont lemondása vagy módosítása csak 48 órával korábban …"
click at [136, 119] on div "foglalási szabályzat Kedves Vendégem ! Az időpont lemondása vagy módosítása csa…" at bounding box center [278, 121] width 312 height 139
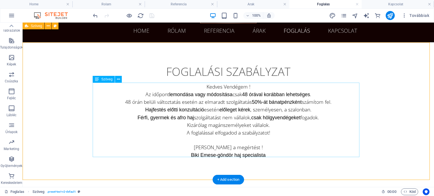
scroll to position [0, 0]
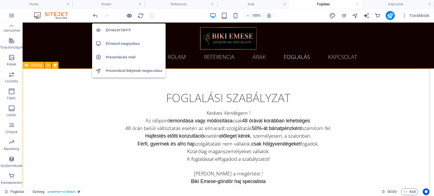
click at [130, 14] on icon "button" at bounding box center [129, 15] width 6 height 6
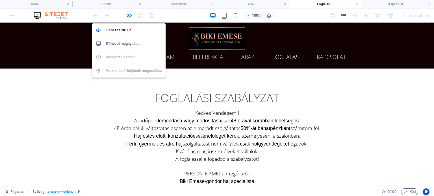
click at [133, 45] on h6 "Előnézet megnyitása" at bounding box center [134, 43] width 56 height 7
click at [131, 45] on h6 "Előnézet megnyitása" at bounding box center [134, 43] width 56 height 7
click at [129, 14] on icon "button" at bounding box center [129, 15] width 6 height 6
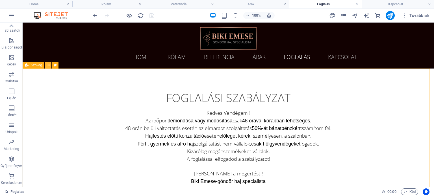
click at [47, 65] on icon at bounding box center [48, 65] width 3 height 6
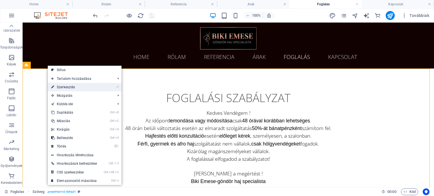
click at [61, 85] on link "⏎ Szerkesztés" at bounding box center [74, 87] width 53 height 8
select select "preset-text-v2-default"
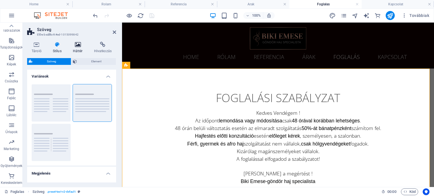
click at [76, 45] on icon at bounding box center [77, 45] width 19 height 6
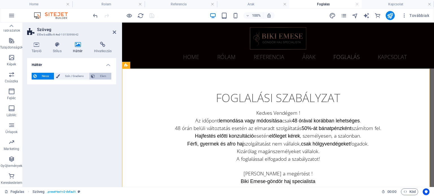
click at [98, 76] on span "Elem" at bounding box center [103, 76] width 13 height 7
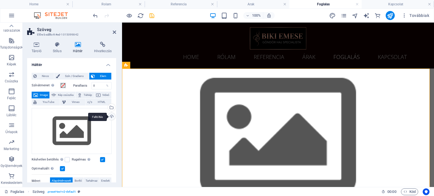
click at [111, 116] on div "Feltöltés" at bounding box center [111, 117] width 8 height 8
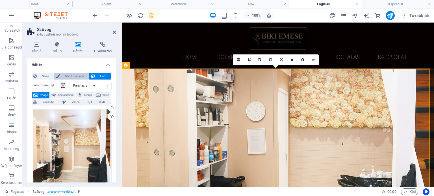
click at [74, 75] on span "Szín / Gradiens" at bounding box center [74, 76] width 25 height 7
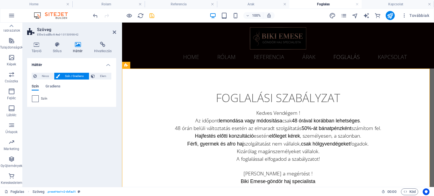
click at [35, 99] on span at bounding box center [35, 99] width 6 height 6
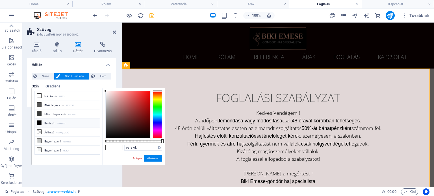
click at [107, 97] on div at bounding box center [128, 115] width 45 height 47
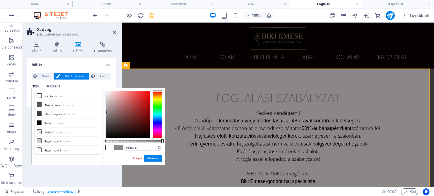
click at [107, 112] on div at bounding box center [128, 115] width 45 height 47
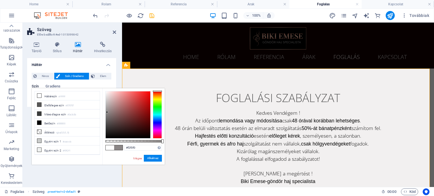
click at [106, 94] on div at bounding box center [128, 115] width 45 height 47
click at [106, 96] on div at bounding box center [128, 115] width 45 height 47
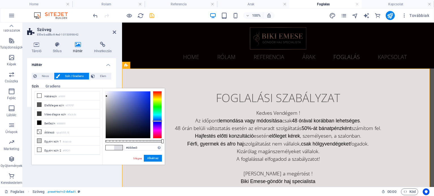
click at [157, 121] on div at bounding box center [157, 114] width 9 height 47
click at [106, 98] on div at bounding box center [128, 115] width 45 height 47
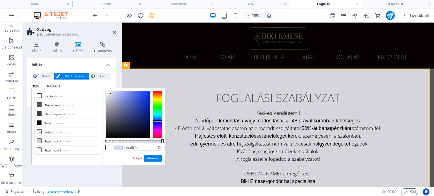
click at [111, 94] on div at bounding box center [128, 115] width 45 height 47
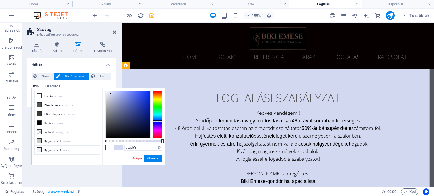
click at [115, 92] on div at bounding box center [128, 115] width 45 height 47
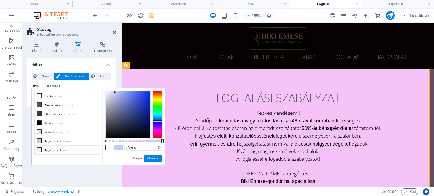
click at [156, 130] on div at bounding box center [157, 114] width 9 height 47
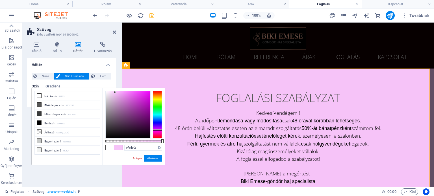
click at [109, 94] on div at bounding box center [128, 115] width 45 height 47
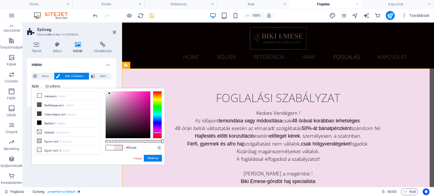
click at [156, 133] on div at bounding box center [157, 114] width 9 height 47
click at [108, 94] on div at bounding box center [109, 93] width 2 height 2
click at [107, 97] on div at bounding box center [128, 115] width 45 height 47
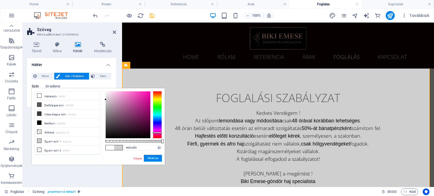
click at [106, 100] on div at bounding box center [128, 115] width 45 height 47
click at [156, 99] on div at bounding box center [157, 114] width 9 height 47
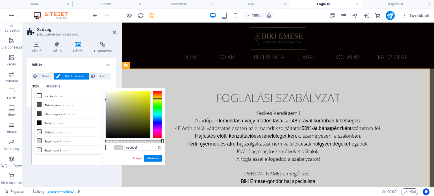
type input "#eceebf"
click at [114, 94] on div at bounding box center [128, 115] width 45 height 47
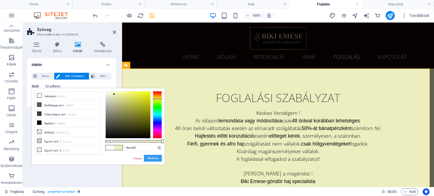
click at [157, 159] on button "Alkalmaz" at bounding box center [153, 158] width 18 height 7
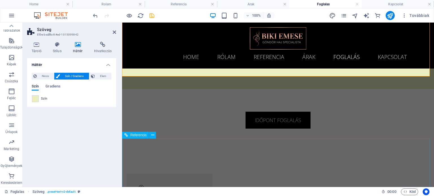
scroll to position [85, 0]
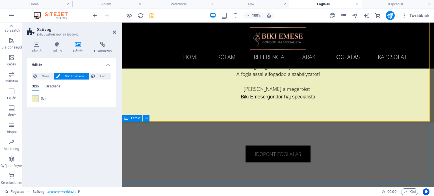
click at [337, 134] on div "időpont foglalás" at bounding box center [278, 154] width 312 height 62
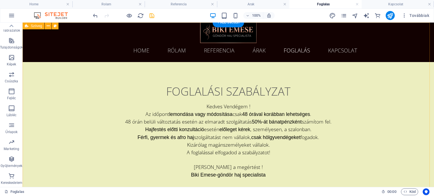
scroll to position [0, 0]
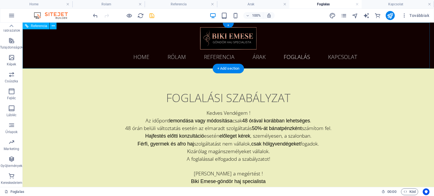
click at [257, 56] on nav "Home Rólam Referencia Árak Foglalás Kapcsolat" at bounding box center [228, 57] width 267 height 14
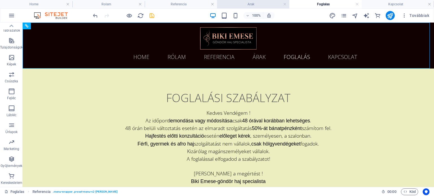
click at [249, 4] on h4 "Arak" at bounding box center [253, 4] width 72 height 6
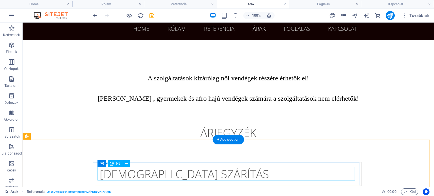
scroll to position [56, 0]
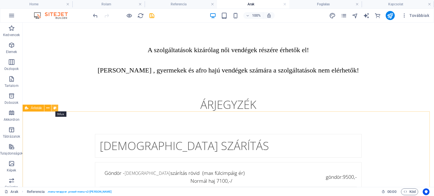
click at [54, 109] on icon at bounding box center [54, 108] width 3 height 6
select select "rem"
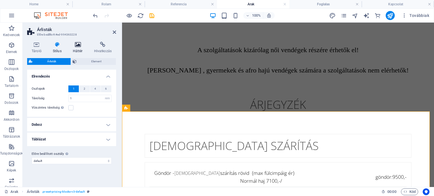
click at [78, 46] on icon at bounding box center [77, 45] width 19 height 6
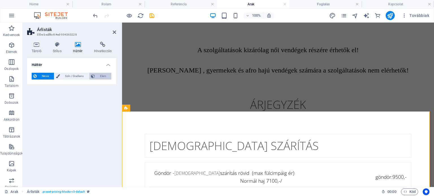
click at [102, 75] on span "Elem" at bounding box center [103, 76] width 13 height 7
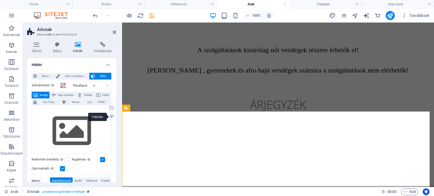
click at [110, 116] on div "Feltöltés" at bounding box center [111, 117] width 8 height 8
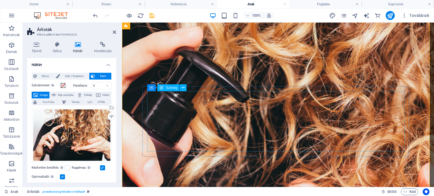
scroll to position [282, 0]
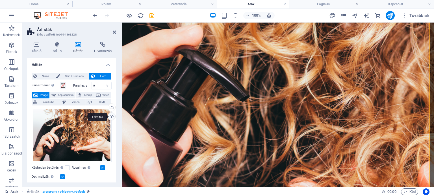
click at [111, 115] on div "Feltöltés" at bounding box center [111, 117] width 8 height 8
click at [73, 74] on span "Szín / Gradiens" at bounding box center [74, 76] width 25 height 7
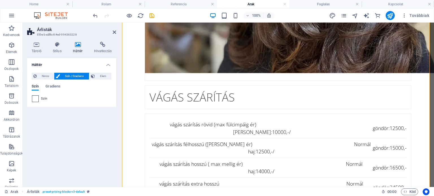
click at [33, 98] on span at bounding box center [35, 99] width 6 height 6
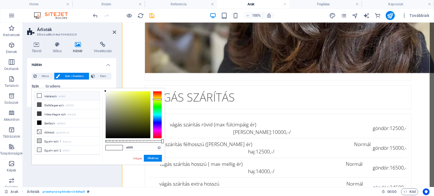
click at [158, 99] on div at bounding box center [157, 114] width 9 height 47
click at [154, 98] on div at bounding box center [157, 114] width 9 height 47
click at [117, 92] on div at bounding box center [128, 115] width 45 height 47
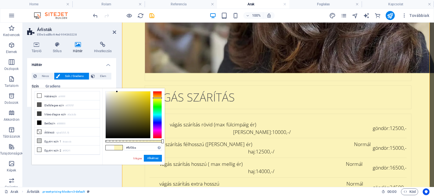
type input "#fdf8d3"
click at [113, 92] on div at bounding box center [128, 115] width 45 height 47
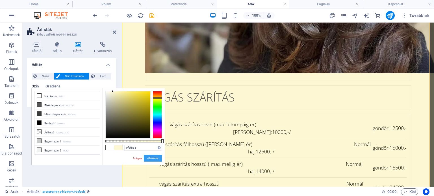
click at [156, 158] on button "Alkalmaz" at bounding box center [153, 158] width 18 height 7
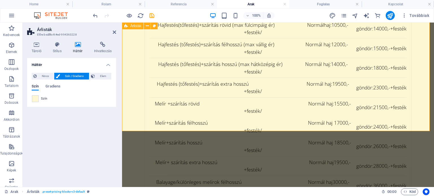
scroll to position [537, 0]
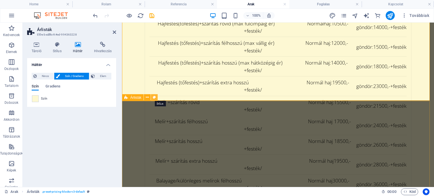
click at [154, 98] on icon at bounding box center [154, 98] width 3 height 6
select select "rem"
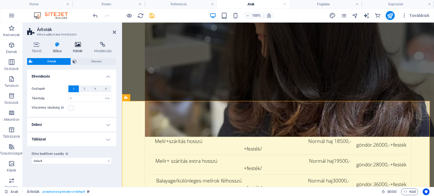
click at [78, 48] on h4 "Háttér" at bounding box center [78, 48] width 21 height 12
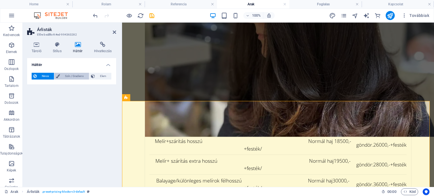
click at [78, 77] on span "Szín / Gradiens" at bounding box center [74, 76] width 25 height 7
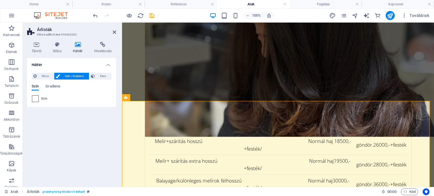
click at [35, 101] on span at bounding box center [35, 99] width 6 height 6
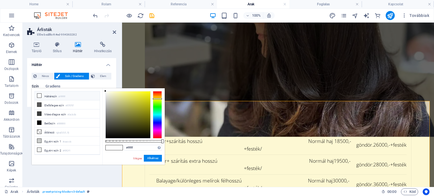
click at [157, 99] on div at bounding box center [157, 114] width 9 height 47
type input "#fdfcce"
click at [114, 92] on div at bounding box center [128, 115] width 45 height 47
click at [154, 157] on button "Alkalmaz" at bounding box center [153, 158] width 18 height 7
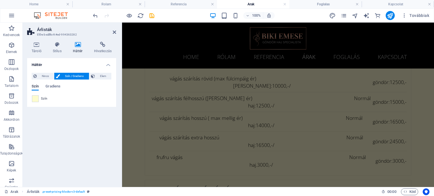
scroll to position [282, 0]
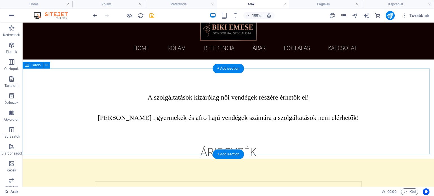
scroll to position [0, 0]
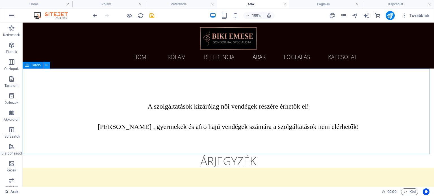
click at [45, 65] on icon at bounding box center [46, 65] width 3 height 6
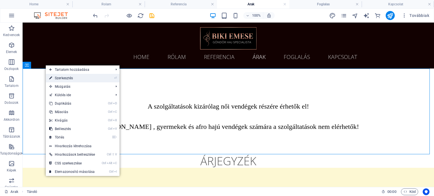
click at [62, 79] on link "⏎ Szerkesztés" at bounding box center [72, 78] width 53 height 8
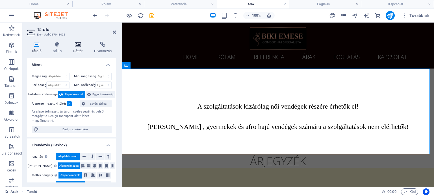
click at [82, 47] on icon at bounding box center [77, 45] width 19 height 6
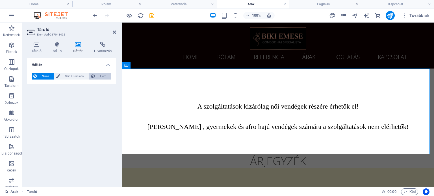
click at [99, 75] on span "Elem" at bounding box center [103, 76] width 13 height 7
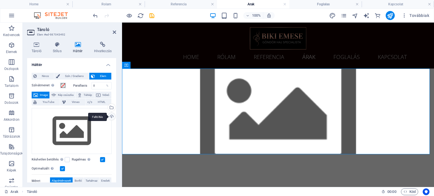
click at [109, 116] on div "Feltöltés" at bounding box center [111, 117] width 8 height 8
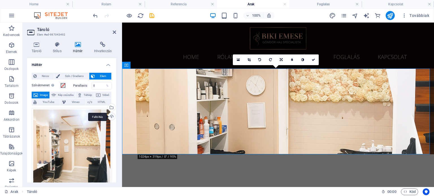
click at [111, 116] on div "Feltöltés" at bounding box center [111, 117] width 8 height 8
click at [74, 74] on span "Szín / Gradiens" at bounding box center [74, 76] width 25 height 7
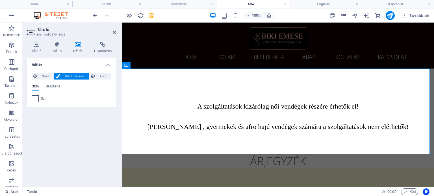
click at [34, 98] on span at bounding box center [35, 99] width 6 height 6
type input "#ffffff"
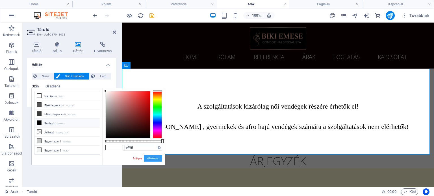
click at [156, 159] on button "Alkalmaz" at bounding box center [153, 158] width 18 height 7
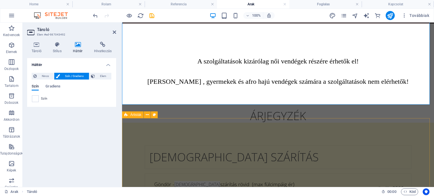
scroll to position [56, 0]
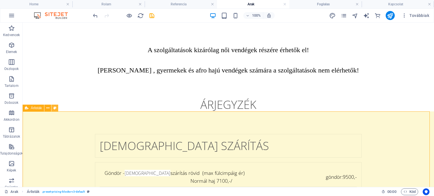
click at [55, 109] on icon at bounding box center [54, 108] width 3 height 6
select select "rem"
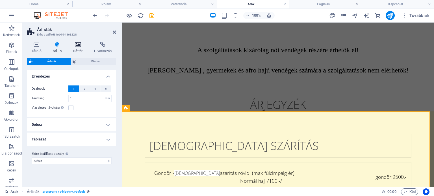
click at [81, 45] on icon at bounding box center [77, 45] width 19 height 6
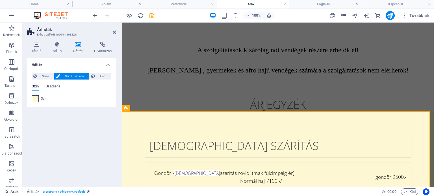
click at [36, 98] on span at bounding box center [35, 99] width 6 height 6
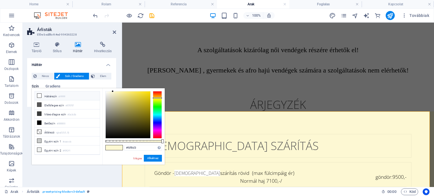
click at [41, 95] on icon at bounding box center [39, 96] width 4 height 4
type input "#ffffff"
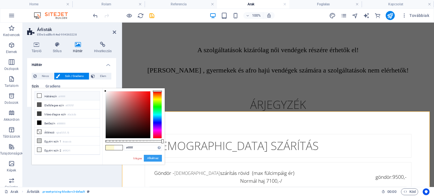
click at [153, 158] on button "Alkalmaz" at bounding box center [153, 158] width 18 height 7
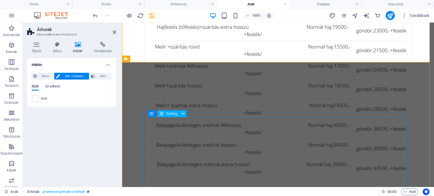
scroll to position [593, 0]
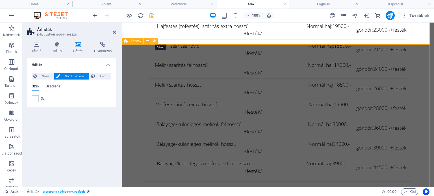
click at [154, 40] on icon at bounding box center [154, 41] width 3 height 6
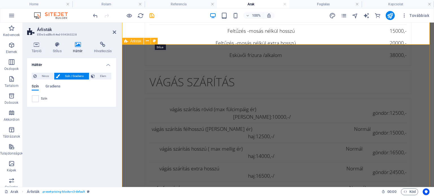
select select "rem"
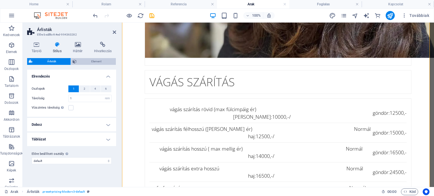
scroll to position [641, 0]
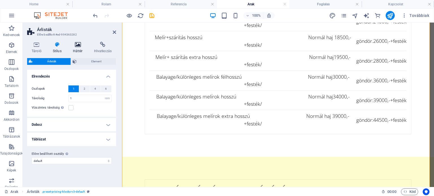
click at [79, 43] on icon at bounding box center [77, 45] width 19 height 6
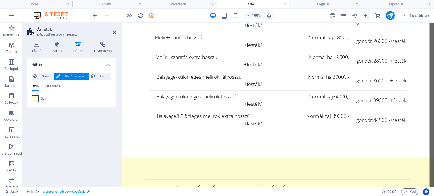
click at [34, 100] on span at bounding box center [35, 99] width 6 height 6
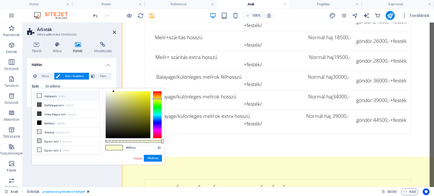
click at [42, 95] on li "Háttérszín #ffffff" at bounding box center [67, 96] width 65 height 9
type input "#ffffff"
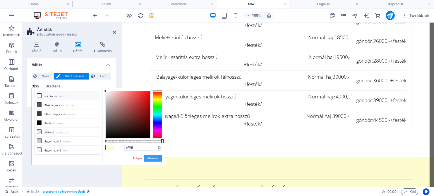
click at [156, 159] on button "Alkalmaz" at bounding box center [153, 158] width 18 height 7
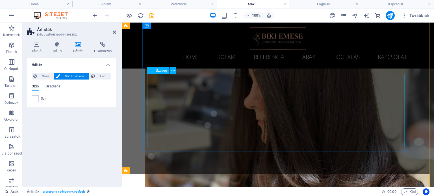
scroll to position [443, 0]
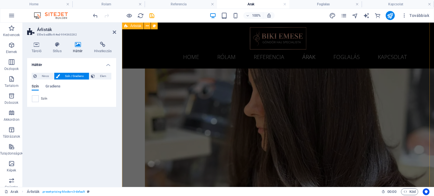
click at [128, 131] on div "mosás szárítás Göndör - mosás szárítás rövid (max fülcimpáig ér) Normál haj 710…" at bounding box center [278, 40] width 312 height 630
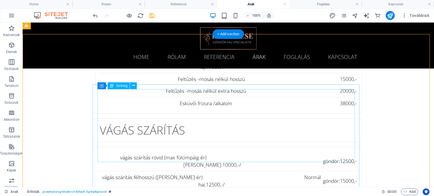
scroll to position [104, 0]
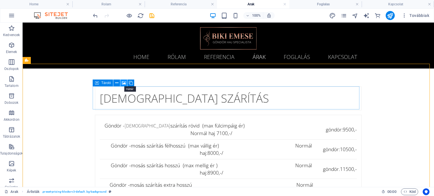
click at [125, 83] on icon at bounding box center [124, 83] width 4 height 6
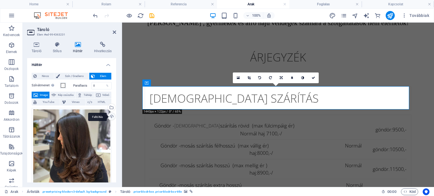
click at [110, 115] on div "Feltöltés" at bounding box center [111, 117] width 8 height 8
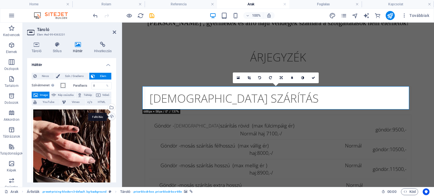
click at [111, 116] on div "Feltöltés" at bounding box center [111, 117] width 8 height 8
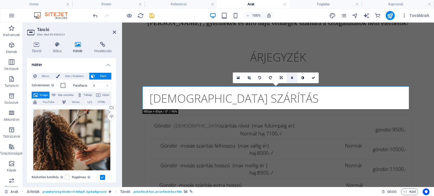
click at [292, 79] on icon at bounding box center [292, 77] width 2 height 3
click at [290, 78] on link at bounding box center [287, 78] width 11 height 11
click at [238, 79] on icon at bounding box center [238, 78] width 3 height 4
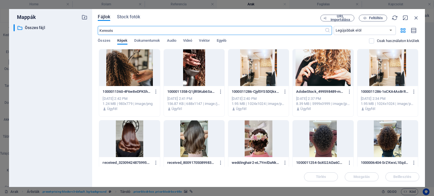
click at [321, 68] on div at bounding box center [323, 67] width 60 height 37
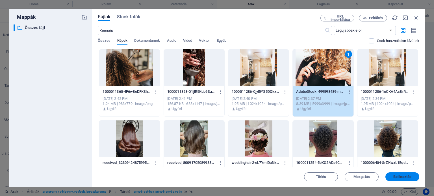
click at [395, 175] on button "Beillesztés" at bounding box center [402, 177] width 34 height 9
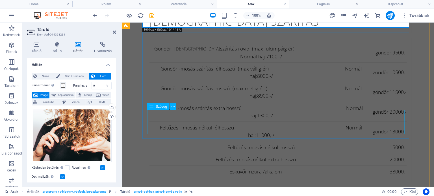
scroll to position [245, 0]
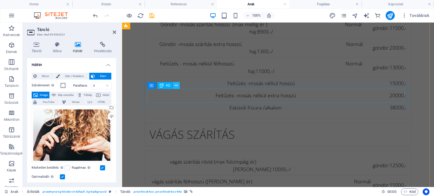
click at [175, 86] on icon at bounding box center [176, 86] width 3 height 6
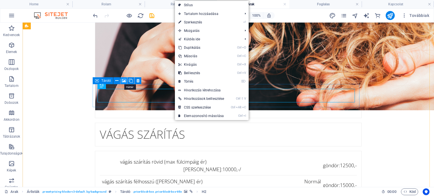
click at [122, 80] on icon at bounding box center [124, 81] width 4 height 6
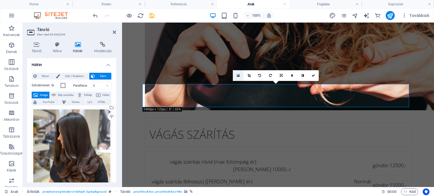
click at [237, 74] on icon at bounding box center [238, 76] width 3 height 4
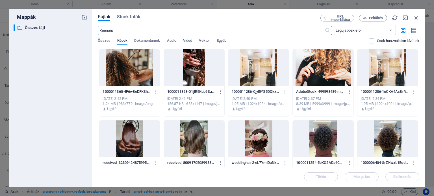
click at [330, 78] on div at bounding box center [323, 67] width 60 height 37
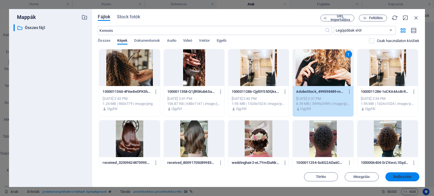
click at [400, 176] on span "Beillesztés" at bounding box center [402, 176] width 18 height 3
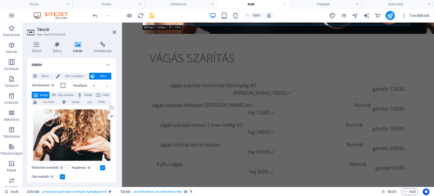
scroll to position [330, 0]
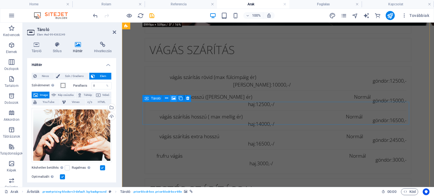
click at [172, 99] on icon at bounding box center [173, 98] width 4 height 6
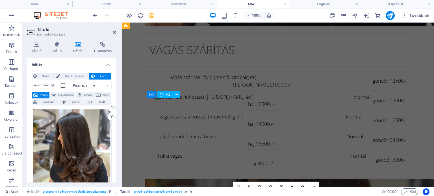
scroll to position [339, 0]
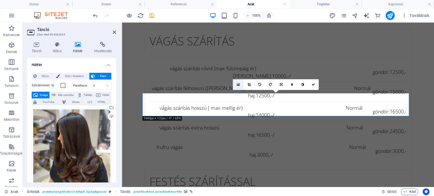
click at [235, 85] on link at bounding box center [238, 84] width 11 height 11
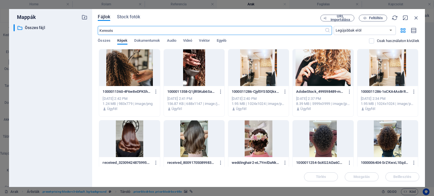
click at [326, 70] on div at bounding box center [323, 67] width 60 height 37
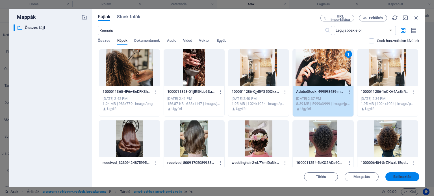
click at [400, 178] on span "Beillesztés" at bounding box center [402, 176] width 18 height 3
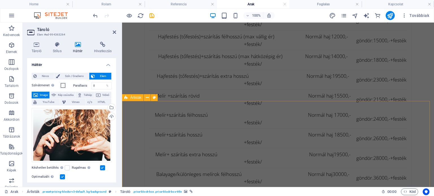
scroll to position [565, 0]
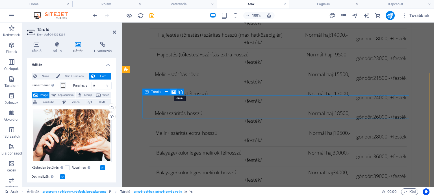
click at [173, 92] on icon at bounding box center [173, 92] width 4 height 6
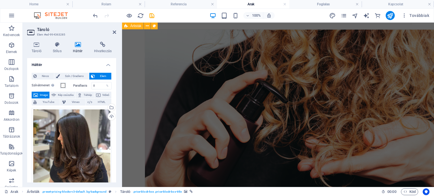
scroll to position [567, 0]
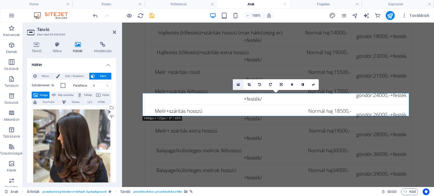
click at [238, 87] on link at bounding box center [238, 84] width 11 height 11
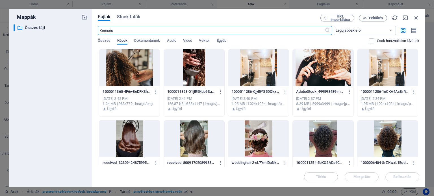
click at [305, 76] on div at bounding box center [323, 67] width 60 height 37
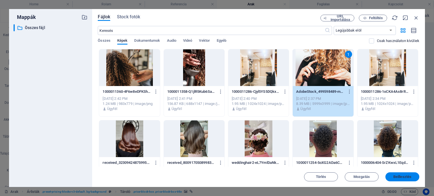
click at [400, 177] on span "Beillesztés" at bounding box center [402, 176] width 18 height 3
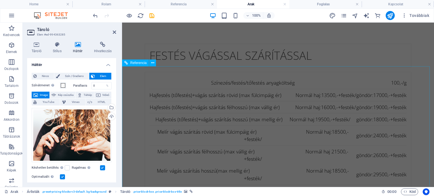
scroll to position [793, 0]
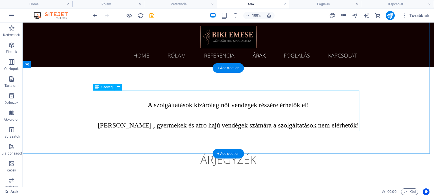
scroll to position [0, 0]
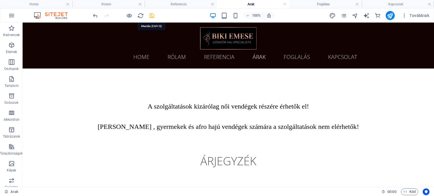
click at [150, 14] on icon "save" at bounding box center [152, 15] width 6 height 6
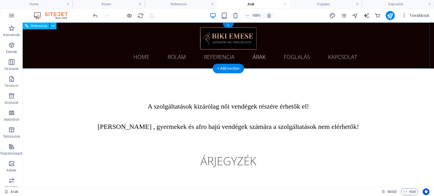
click at [145, 56] on nav "Home Rólam Referencia Árak Foglalás Kapcsolat" at bounding box center [228, 57] width 267 height 14
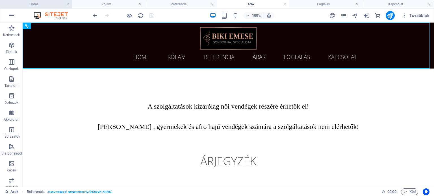
click at [58, 5] on h4 "Home" at bounding box center [36, 4] width 72 height 6
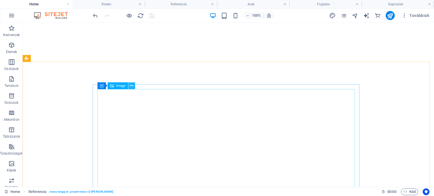
click at [131, 86] on icon at bounding box center [131, 86] width 3 height 6
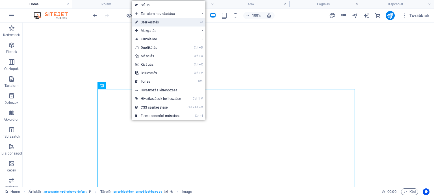
click at [151, 25] on link "⏎ Szerkesztés" at bounding box center [158, 22] width 53 height 8
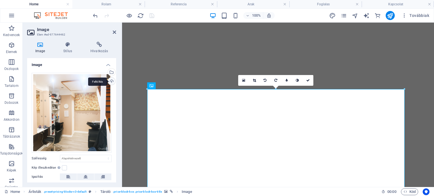
click at [108, 81] on div "Feltöltés" at bounding box center [111, 82] width 8 height 8
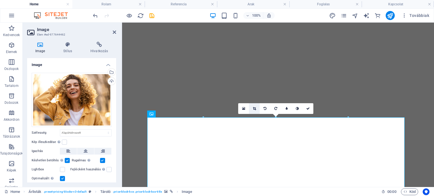
click at [256, 108] on link at bounding box center [254, 108] width 11 height 11
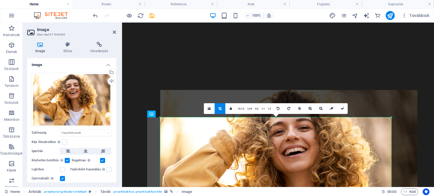
drag, startPoint x: 404, startPoint y: 118, endPoint x: 378, endPoint y: 145, distance: 37.8
click at [378, 145] on div "180 170 160 150 140 130 120 110 100 90 80 70 60 50 40 30 20 10 0 -10 -20 -30 -4…" at bounding box center [275, 190] width 231 height 144
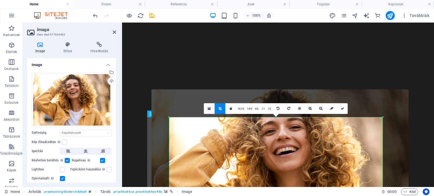
drag, startPoint x: 160, startPoint y: 117, endPoint x: 178, endPoint y: 118, distance: 17.8
click at [178, 118] on div "180 170 160 150 140 130 120 110 100 90 80 70 60 50 40 30 20 10 0 -10 -20 -30 -4…" at bounding box center [275, 189] width 213 height 143
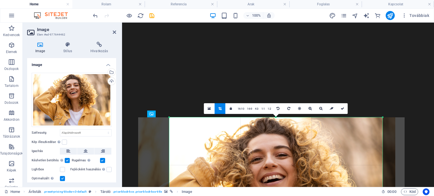
drag, startPoint x: 277, startPoint y: 145, endPoint x: 263, endPoint y: 172, distance: 30.2
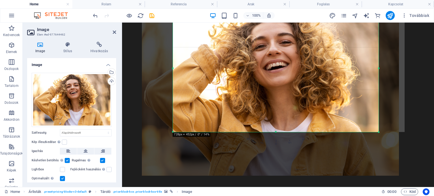
drag, startPoint x: 383, startPoint y: 149, endPoint x: 375, endPoint y: 133, distance: 17.6
click at [375, 132] on div "180 170 160 150 140 130 120 110 100 90 80 70 60 50 40 30 20 10 0 -10 -20 -30 -4…" at bounding box center [276, 69] width 206 height 128
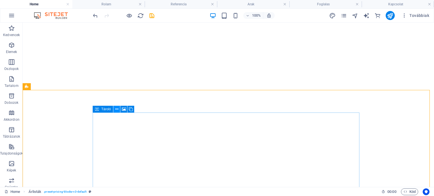
click at [117, 110] on icon at bounding box center [116, 109] width 3 height 6
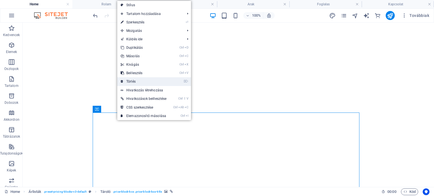
click at [131, 82] on link "⌦ Törlés" at bounding box center [143, 81] width 53 height 8
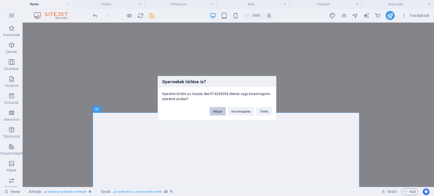
click at [220, 113] on button "Mégse" at bounding box center [218, 111] width 16 height 8
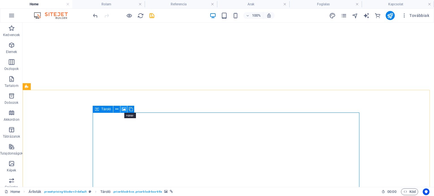
click at [122, 110] on icon at bounding box center [124, 109] width 4 height 6
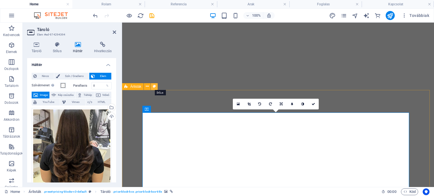
click at [154, 86] on icon at bounding box center [154, 87] width 3 height 6
select select "rem"
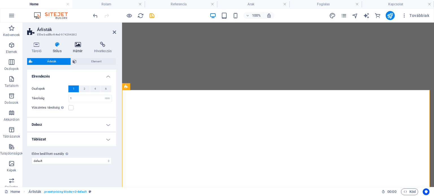
click at [77, 47] on icon at bounding box center [77, 45] width 19 height 6
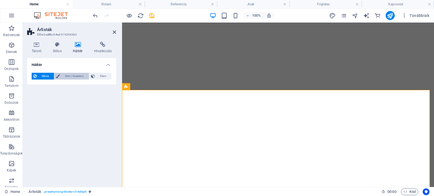
click at [72, 74] on span "Szín / Gradiens" at bounding box center [74, 76] width 25 height 7
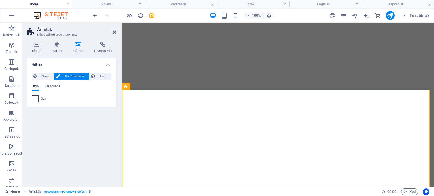
click at [36, 97] on span at bounding box center [35, 99] width 6 height 6
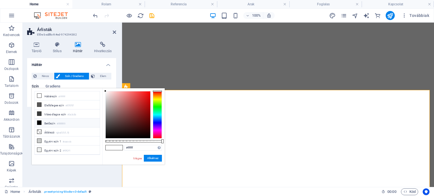
click at [155, 99] on div at bounding box center [157, 114] width 9 height 47
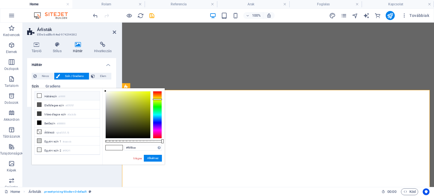
click at [113, 92] on div at bounding box center [128, 115] width 45 height 47
click at [50, 94] on li "Háttérszín #ffffff" at bounding box center [67, 96] width 65 height 9
type input "#ffffff"
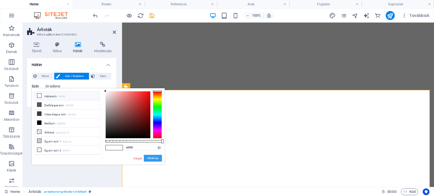
click at [155, 158] on button "Alkalmaz" at bounding box center [153, 158] width 18 height 7
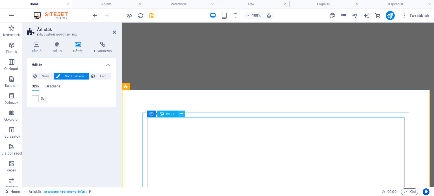
click at [180, 114] on icon at bounding box center [181, 114] width 3 height 6
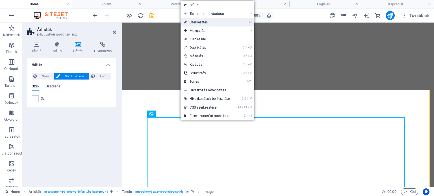
click at [201, 25] on link "⏎ Szerkesztés" at bounding box center [207, 22] width 53 height 8
select select "px"
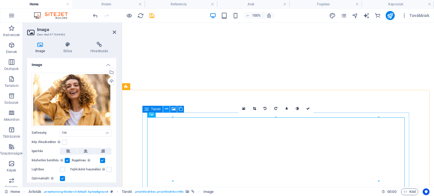
click at [166, 109] on icon at bounding box center [166, 109] width 3 height 6
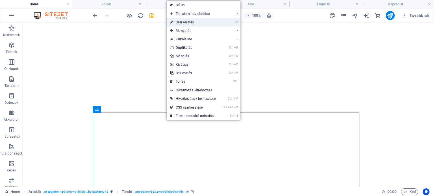
click at [186, 25] on link "⏎ Szerkesztés" at bounding box center [193, 22] width 53 height 8
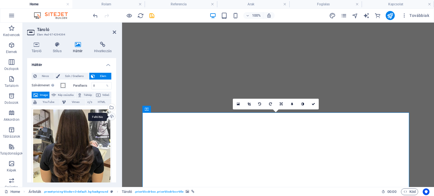
click at [109, 117] on div "Feltöltés" at bounding box center [111, 117] width 8 height 8
click at [76, 74] on span "Szín / Gradiens" at bounding box center [74, 76] width 25 height 7
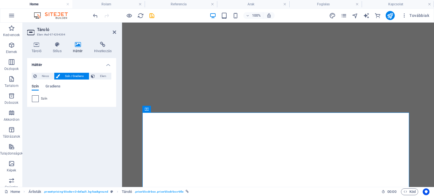
click at [34, 99] on span at bounding box center [35, 99] width 6 height 6
type input "#ffffff"
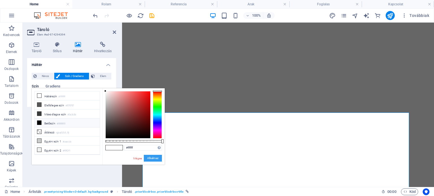
click at [150, 159] on button "Alkalmaz" at bounding box center [153, 158] width 18 height 7
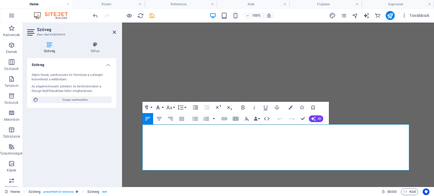
click at [160, 106] on icon "button" at bounding box center [158, 107] width 7 height 7
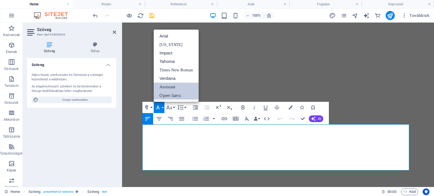
click at [164, 97] on link "Open Sans" at bounding box center [176, 95] width 45 height 8
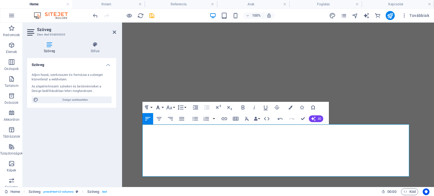
click at [161, 105] on icon "button" at bounding box center [158, 107] width 7 height 7
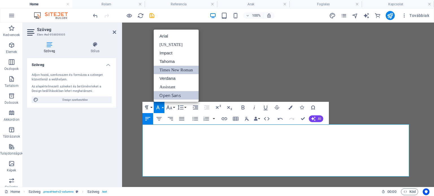
click at [165, 72] on link "Times New Roman" at bounding box center [176, 70] width 45 height 8
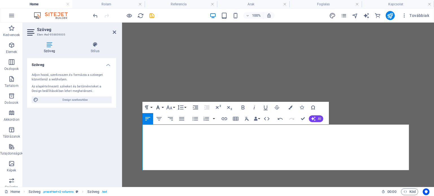
click at [161, 105] on icon "button" at bounding box center [158, 107] width 7 height 7
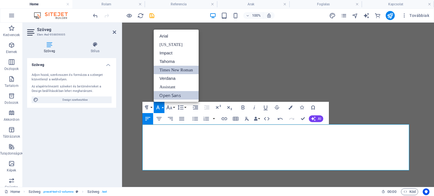
click at [162, 95] on link "Open Sans" at bounding box center [176, 95] width 45 height 8
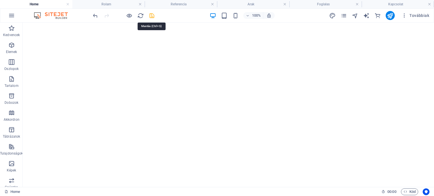
click at [149, 17] on icon "save" at bounding box center [152, 15] width 6 height 6
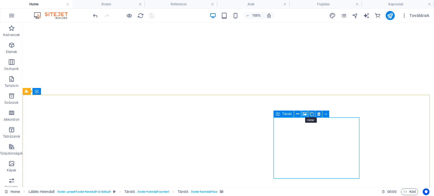
click at [304, 114] on icon at bounding box center [305, 114] width 4 height 6
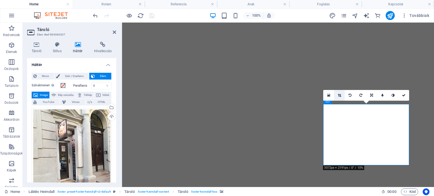
click at [341, 96] on icon at bounding box center [339, 95] width 3 height 3
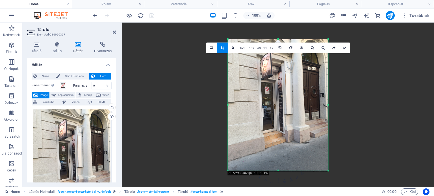
drag, startPoint x: 328, startPoint y: 169, endPoint x: 329, endPoint y: 160, distance: 9.7
click at [328, 160] on div "180 170 160 150 140 130 120 110 100 90 80 70 60 50 40 30 20 10 0 -10 -20 -30 -4…" at bounding box center [278, 105] width 100 height 132
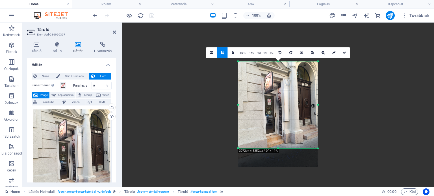
drag, startPoint x: 329, startPoint y: 172, endPoint x: 308, endPoint y: 127, distance: 49.2
click at [308, 127] on div "180 170 160 150 140 130 120 110 100 90 80 70 60 50 40 30 20 10 0 -10 -20 -30 -4…" at bounding box center [278, 104] width 80 height 87
click at [345, 52] on icon at bounding box center [344, 52] width 3 height 3
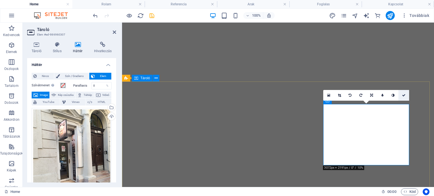
click at [402, 96] on link at bounding box center [403, 95] width 11 height 11
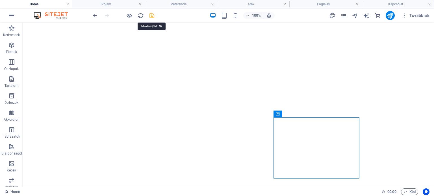
click at [155, 16] on icon "save" at bounding box center [152, 15] width 6 height 6
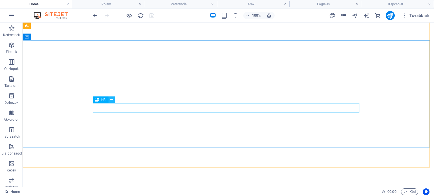
click at [111, 98] on icon at bounding box center [111, 100] width 3 height 6
click at [110, 100] on icon at bounding box center [111, 100] width 3 height 6
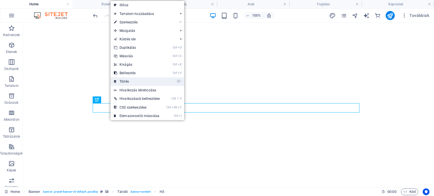
click at [127, 82] on link "⌦ Törlés" at bounding box center [136, 81] width 53 height 8
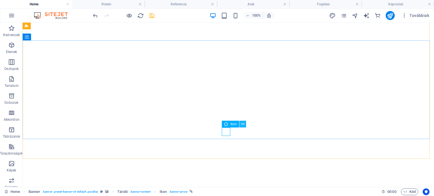
click at [242, 124] on icon at bounding box center [242, 124] width 3 height 6
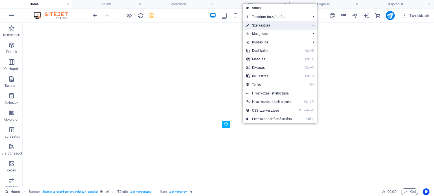
click at [259, 25] on link "⏎ Szerkesztés" at bounding box center [269, 25] width 53 height 8
select select "xMidYMid"
select select "px"
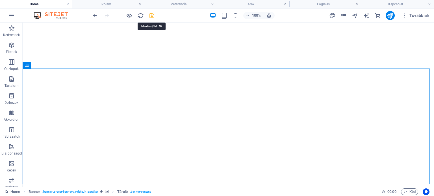
click at [151, 15] on icon "save" at bounding box center [152, 15] width 6 height 6
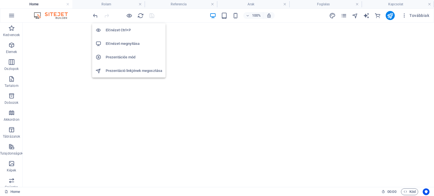
click at [121, 40] on h6 "Előnézet megnyitása" at bounding box center [134, 43] width 56 height 7
click at [131, 16] on icon "button" at bounding box center [129, 15] width 6 height 6
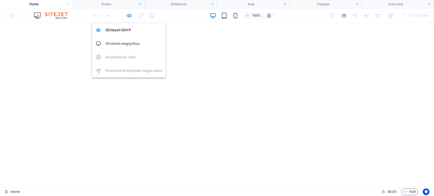
click at [131, 16] on icon "button" at bounding box center [129, 15] width 6 height 6
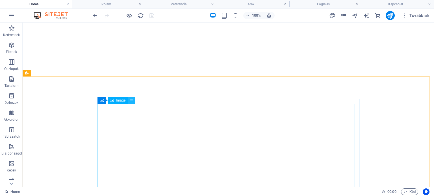
click at [130, 101] on button at bounding box center [131, 100] width 7 height 7
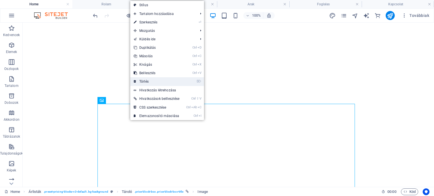
click at [151, 82] on link "⌦ Törlés" at bounding box center [156, 81] width 53 height 8
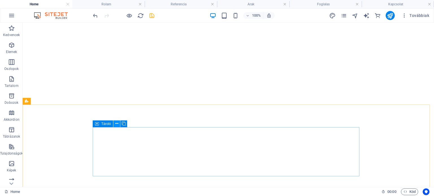
click at [116, 124] on icon at bounding box center [116, 124] width 3 height 6
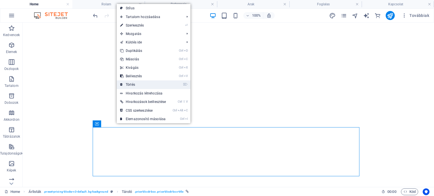
click at [136, 85] on link "⌦ Törlés" at bounding box center [143, 85] width 53 height 8
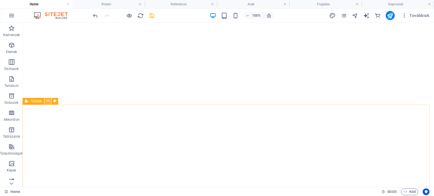
click at [47, 102] on icon at bounding box center [47, 101] width 3 height 6
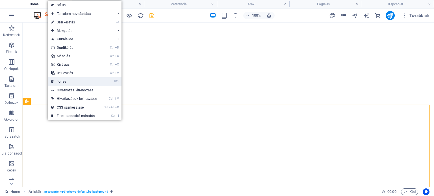
click at [65, 83] on link "⌦ Törlés" at bounding box center [74, 81] width 53 height 8
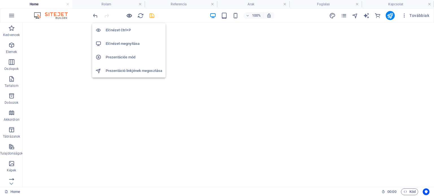
click at [130, 14] on icon "button" at bounding box center [129, 15] width 6 height 6
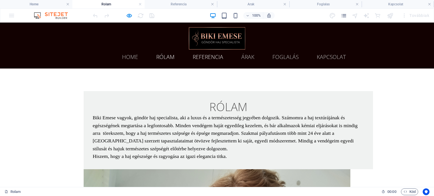
click at [206, 56] on link "Referencia" at bounding box center [208, 57] width 40 height 14
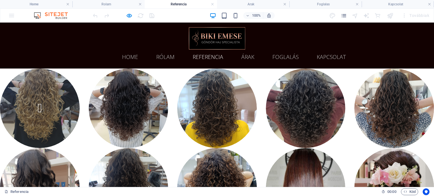
click at [71, 117] on img at bounding box center [40, 109] width 88 height 88
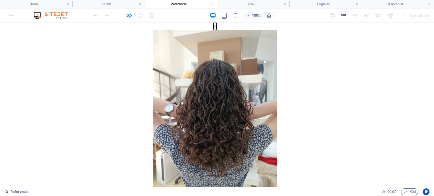
click at [216, 30] on button "×" at bounding box center [215, 26] width 3 height 7
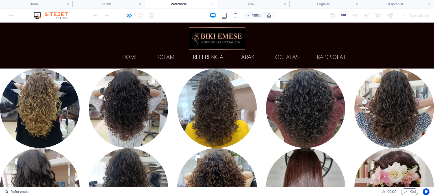
click at [252, 59] on link "Árak" at bounding box center [248, 57] width 22 height 14
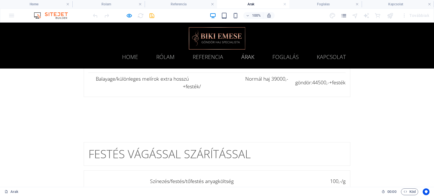
scroll to position [593, 0]
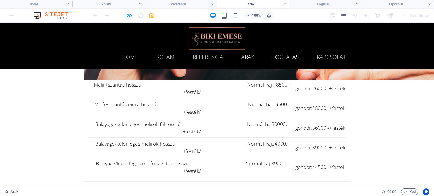
click at [276, 58] on link "Foglalás" at bounding box center [285, 57] width 35 height 14
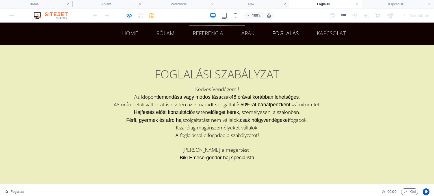
scroll to position [85, 0]
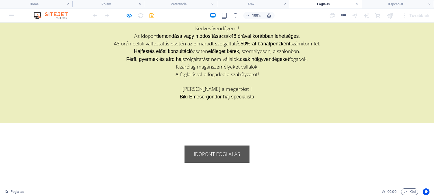
click at [238, 152] on link "időpont foglalás" at bounding box center [216, 154] width 65 height 17
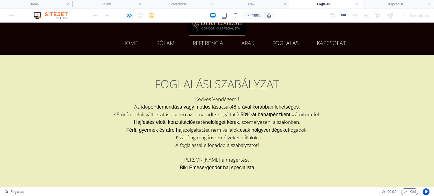
scroll to position [0, 0]
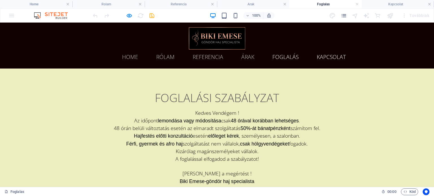
click at [323, 57] on link "Kapcsolat" at bounding box center [331, 57] width 38 height 14
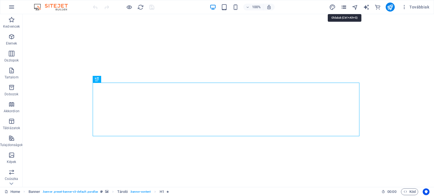
click at [344, 4] on icon "pages" at bounding box center [343, 7] width 6 height 6
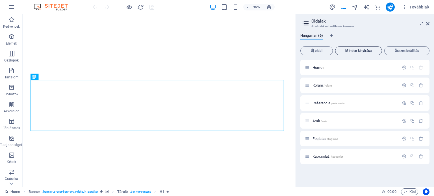
click at [349, 51] on span "Minden kinyitása" at bounding box center [359, 50] width 42 height 3
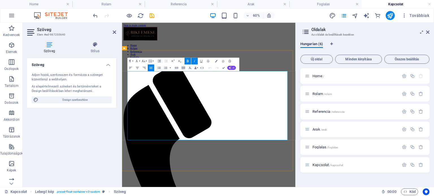
drag, startPoint x: 223, startPoint y: 130, endPoint x: 392, endPoint y: 131, distance: 168.6
click at [201, 60] on icon "button" at bounding box center [201, 61] width 4 height 4
click at [186, 60] on icon "button" at bounding box center [188, 61] width 4 height 4
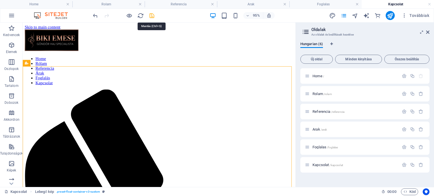
click at [152, 14] on icon "save" at bounding box center [152, 15] width 6 height 6
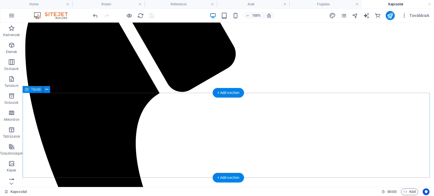
scroll to position [169, 0]
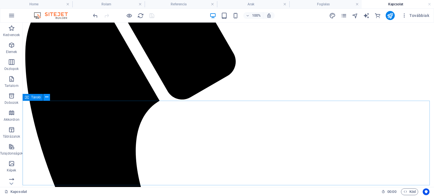
click at [47, 96] on icon at bounding box center [46, 97] width 3 height 6
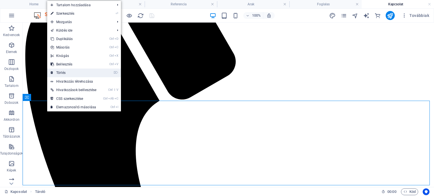
click at [65, 72] on link "⌦ Törlés" at bounding box center [73, 73] width 53 height 8
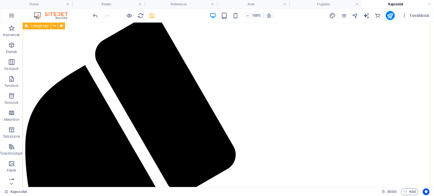
scroll to position [56, 0]
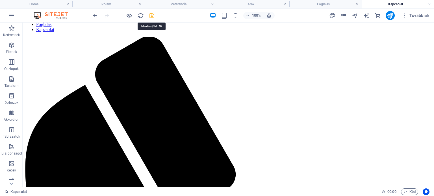
click at [152, 13] on icon "save" at bounding box center [152, 15] width 6 height 6
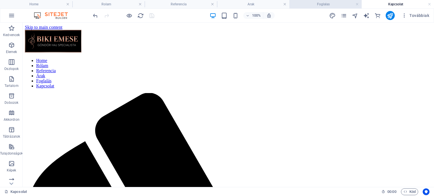
click at [308, 2] on h4 "Foglalas" at bounding box center [325, 4] width 72 height 6
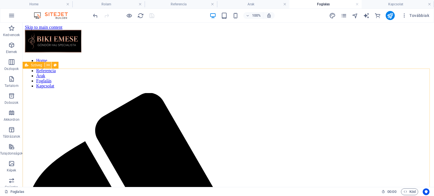
click at [47, 66] on icon at bounding box center [48, 65] width 3 height 6
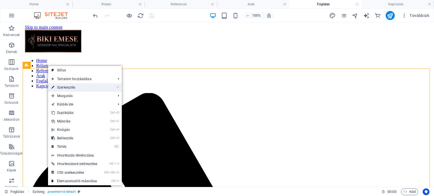
click at [68, 88] on link "⏎ Szerkesztés" at bounding box center [74, 87] width 53 height 8
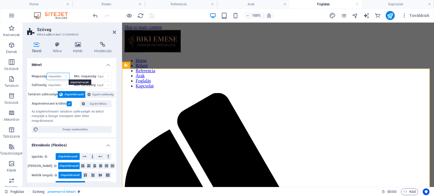
click at [59, 75] on select "Alapértelmezett px rem % vh vw" at bounding box center [58, 76] width 22 height 7
click at [64, 64] on h4 "Méret" at bounding box center [71, 63] width 89 height 10
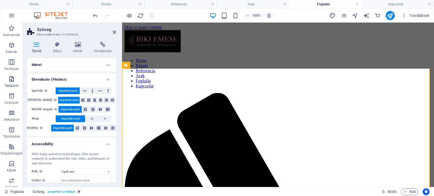
click at [12, 79] on icon "button" at bounding box center [11, 79] width 7 height 7
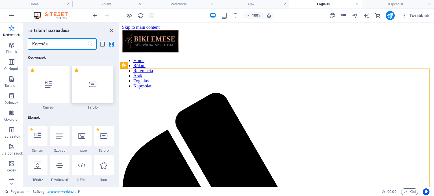
click at [97, 96] on div at bounding box center [93, 84] width 42 height 37
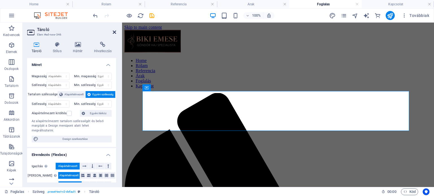
click at [114, 33] on icon at bounding box center [114, 32] width 3 height 5
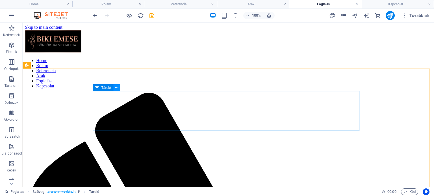
click at [116, 88] on icon at bounding box center [116, 88] width 3 height 6
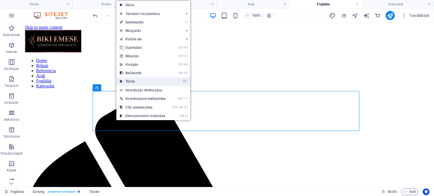
click at [124, 82] on link "⌦ Törlés" at bounding box center [142, 81] width 53 height 8
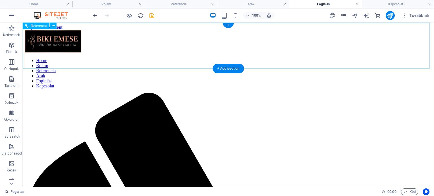
click at [170, 58] on nav "Home Rólam Referencia Árak Foglalás Kapcsolat" at bounding box center [228, 73] width 407 height 31
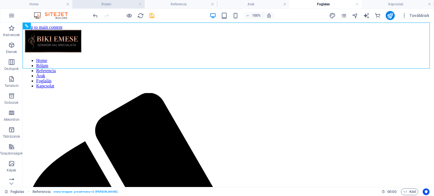
click at [121, 5] on h4 "Rolam" at bounding box center [108, 4] width 72 height 6
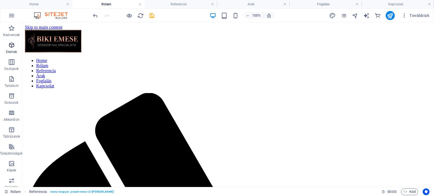
click at [12, 43] on icon "button" at bounding box center [11, 45] width 7 height 7
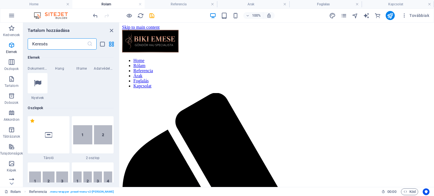
scroll to position [229, 0]
click at [37, 86] on icon at bounding box center [37, 82] width 7 height 7
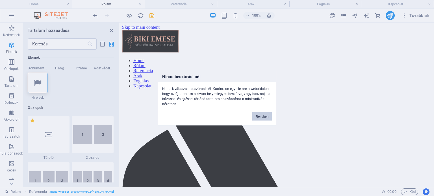
click at [263, 116] on button "Rendben" at bounding box center [261, 116] width 19 height 8
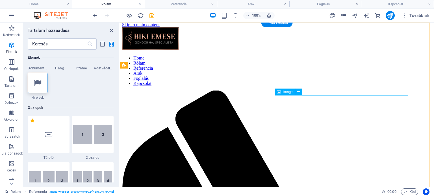
scroll to position [0, 0]
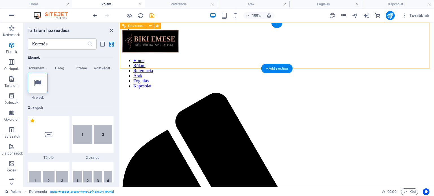
click at [338, 58] on nav "Home Rólam Referencia Árak Foglalás Kapcsolat" at bounding box center [277, 73] width 310 height 31
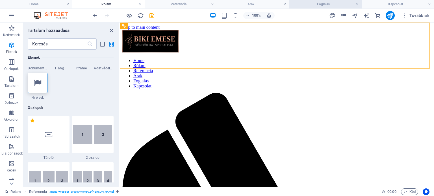
click at [330, 5] on h4 "Foglalas" at bounding box center [325, 4] width 72 height 6
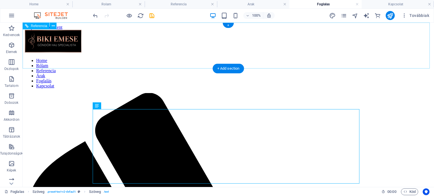
click at [95, 60] on nav "Home Rólam Referencia Árak Foglalás Kapcsolat" at bounding box center [228, 73] width 407 height 31
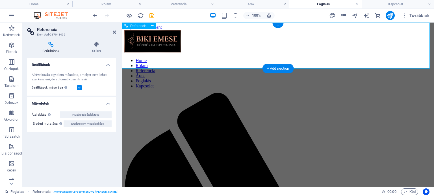
click at [145, 58] on nav "Home Rólam Referencia Árak Foglalás Kapcsolat" at bounding box center [277, 73] width 307 height 31
click at [12, 50] on p "Elemek" at bounding box center [11, 52] width 11 height 5
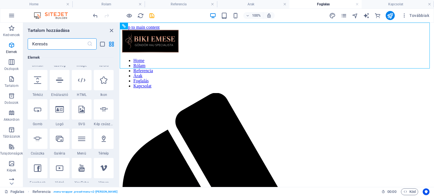
scroll to position [145, 0]
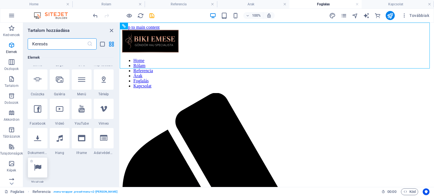
click at [41, 173] on div at bounding box center [38, 168] width 20 height 20
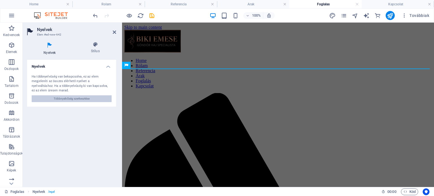
click at [69, 99] on span "Többnyelvűség szerkesztése" at bounding box center [72, 98] width 36 height 7
select select "65"
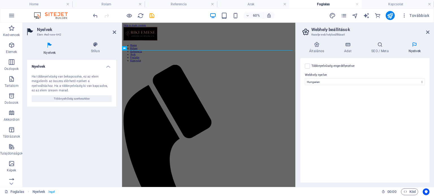
click at [428, 29] on h2 "Webhely beállítások" at bounding box center [370, 29] width 118 height 5
click at [428, 31] on icon at bounding box center [427, 32] width 3 height 5
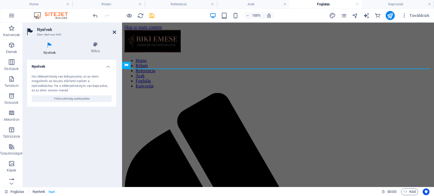
click at [113, 30] on icon at bounding box center [114, 32] width 3 height 5
